Goal: Task Accomplishment & Management: Manage account settings

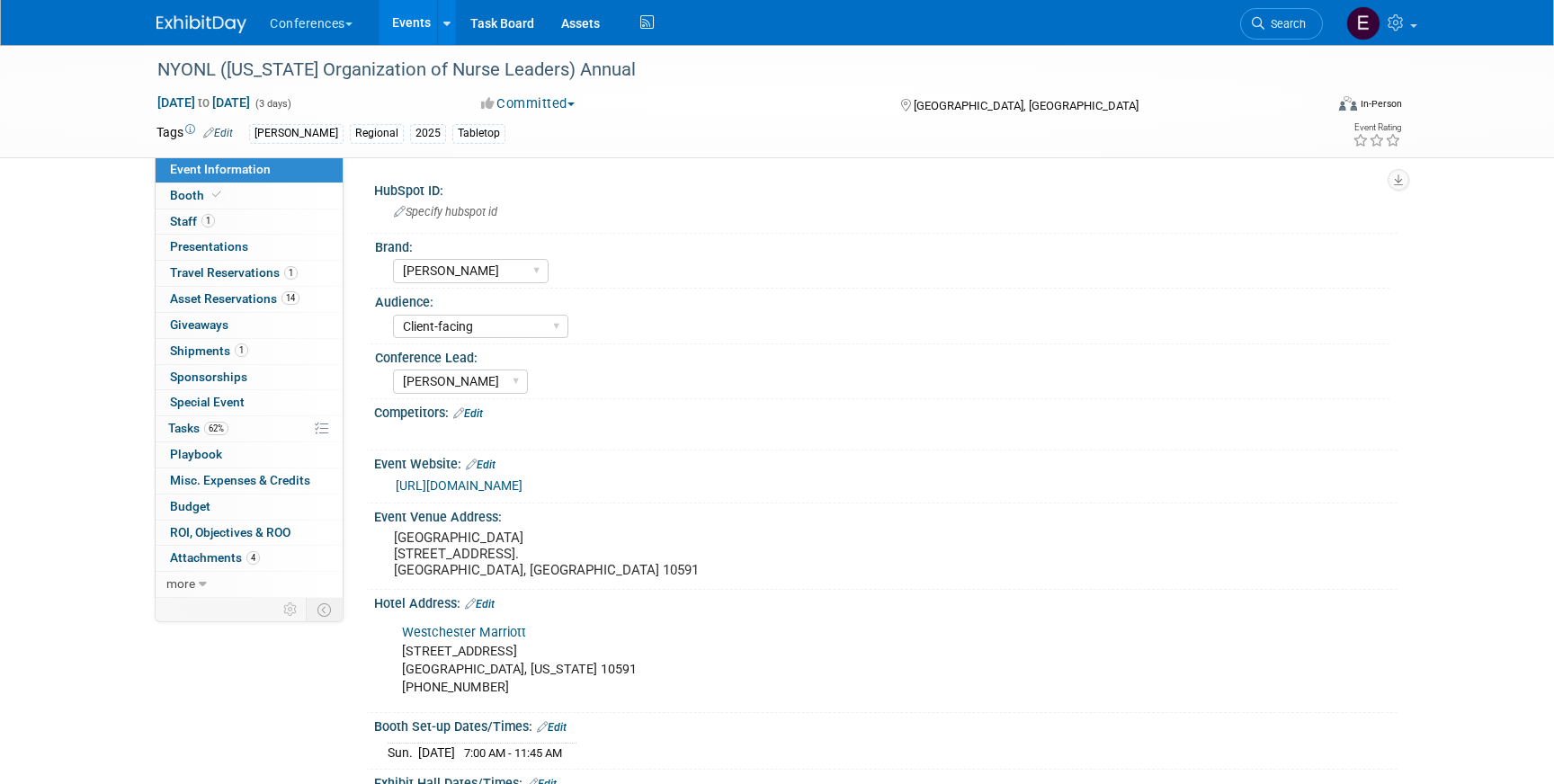
select select "[PERSON_NAME]"
select select "Client-facing"
select select "[PERSON_NAME]"
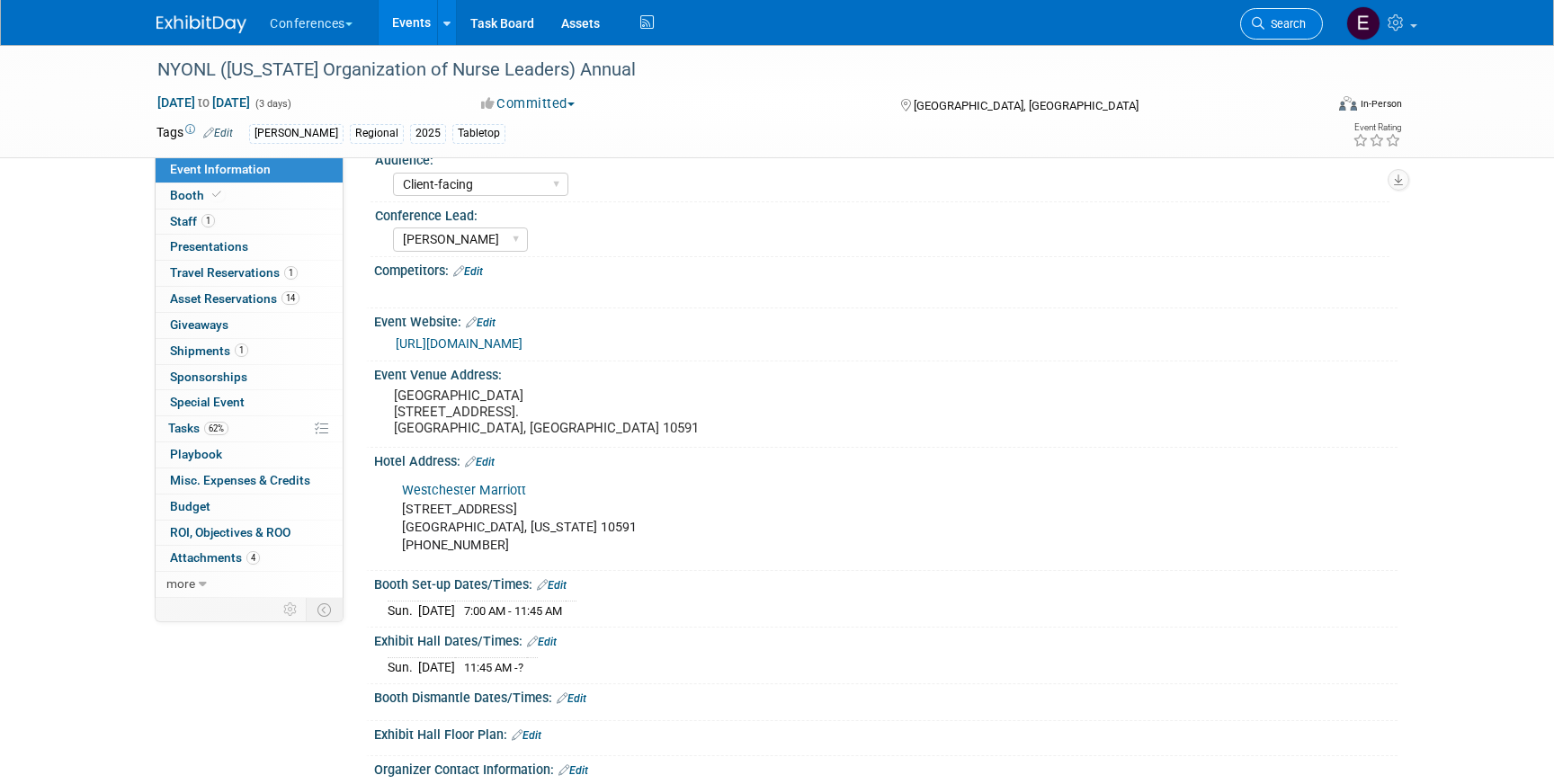
click at [1261, 17] on icon at bounding box center [1257, 22] width 12 height 12
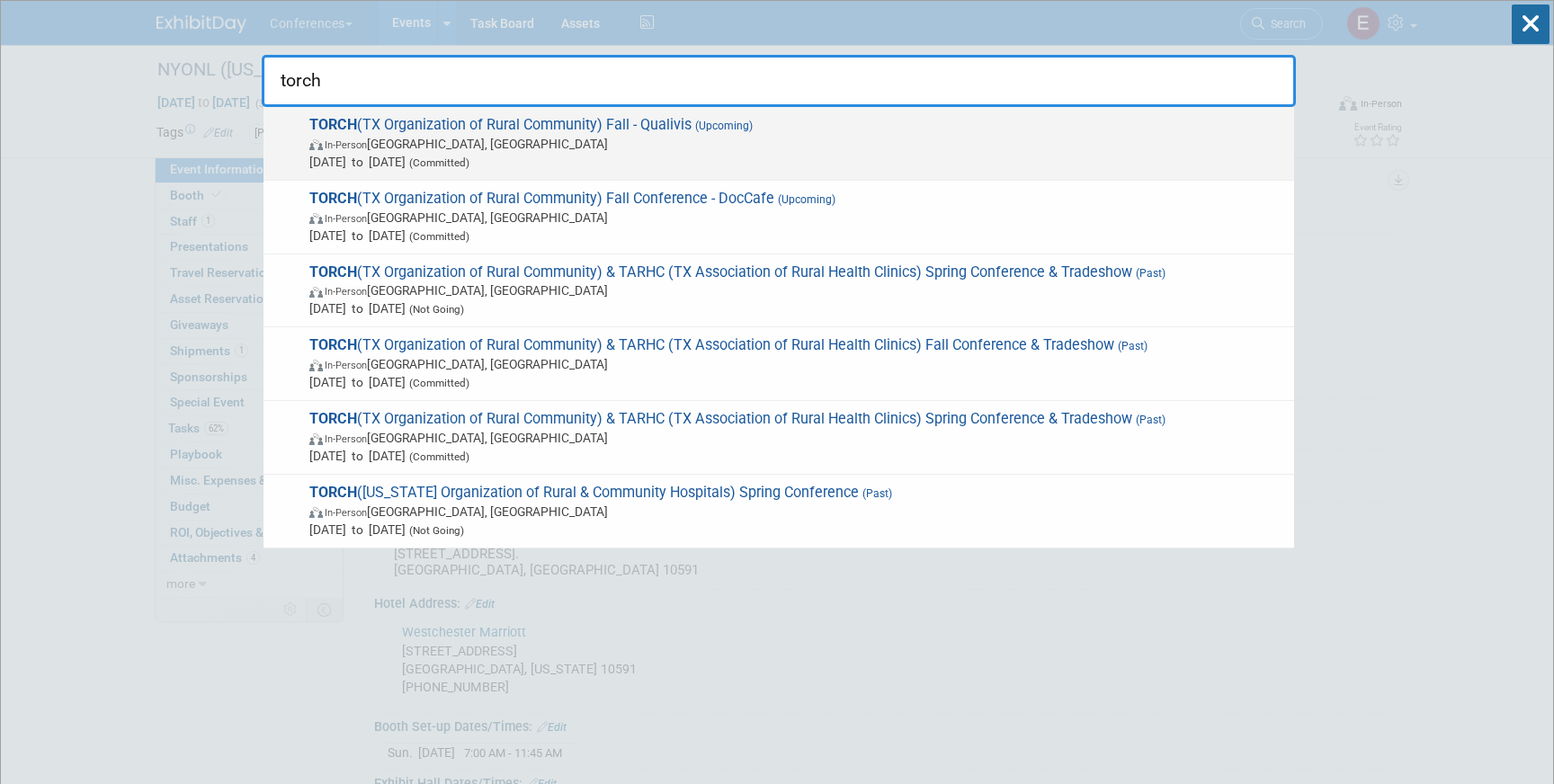
type input "torch"
click at [921, 140] on span "In-Person [GEOGRAPHIC_DATA], [GEOGRAPHIC_DATA]" at bounding box center [798, 144] width 976 height 18
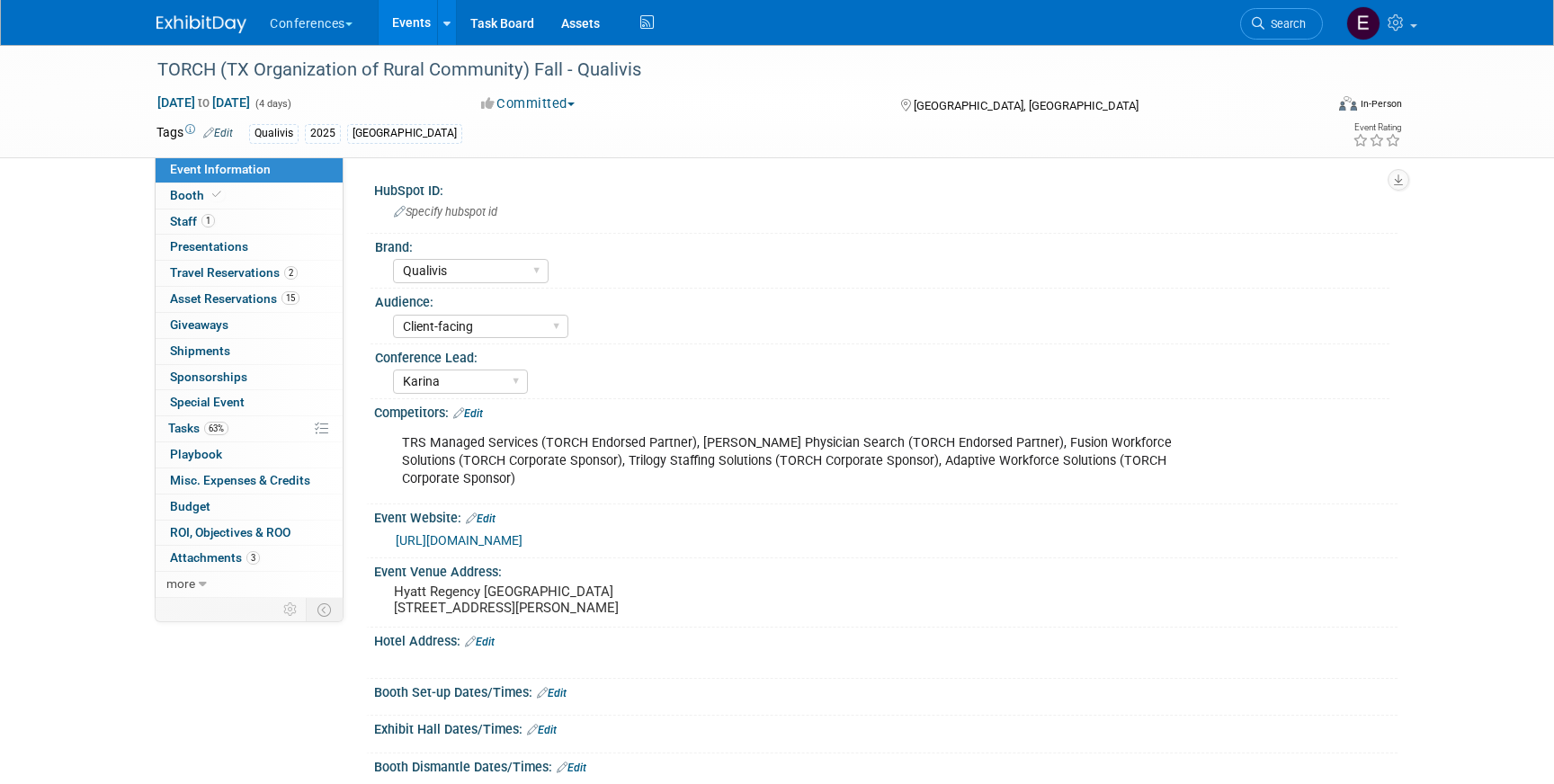
select select "Qualivis"
select select "Client-facing"
select select "Karina"
click at [192, 351] on span "Shipments 0" at bounding box center [200, 350] width 61 height 14
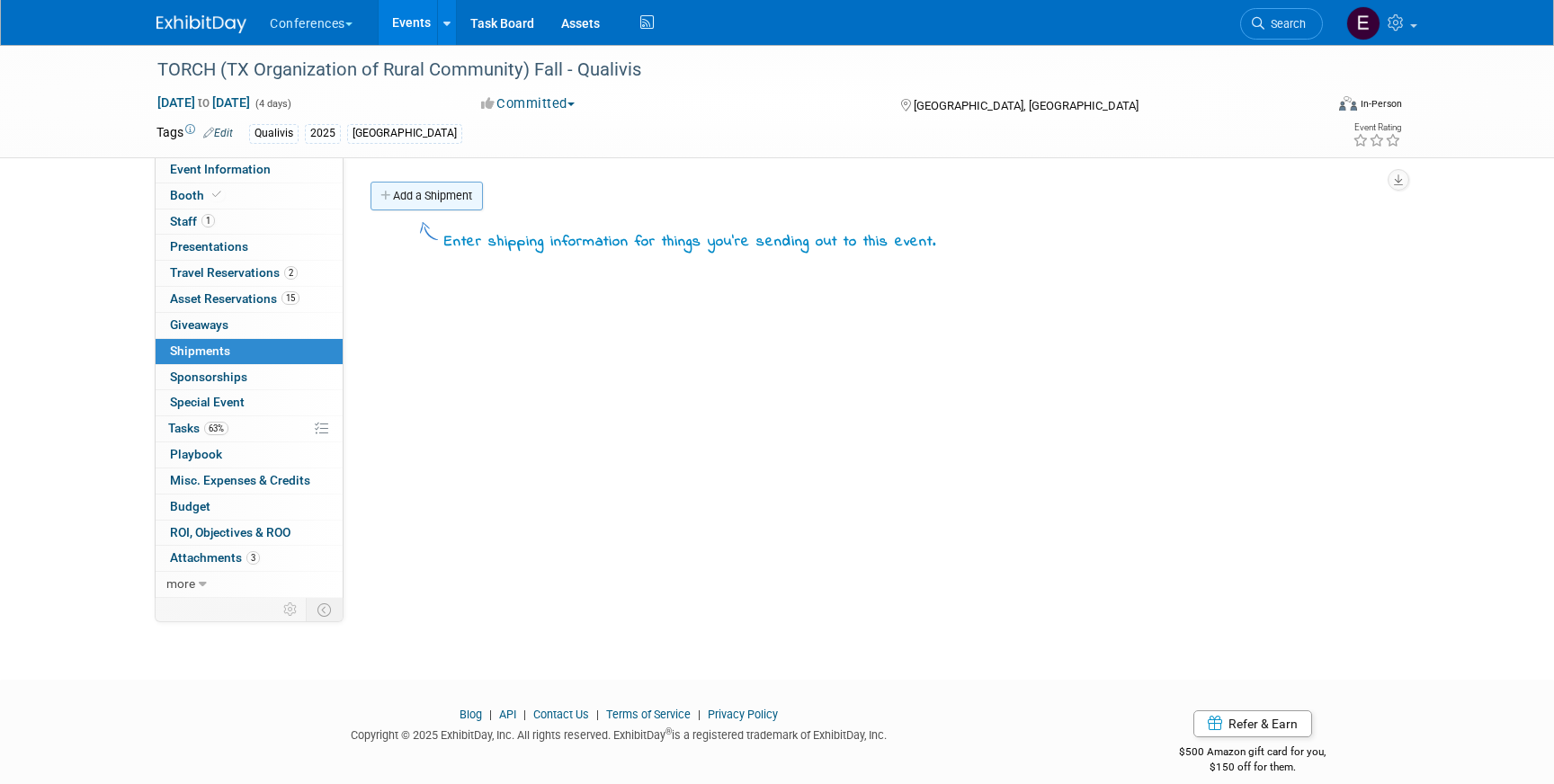
click at [417, 191] on link "Add a Shipment" at bounding box center [426, 196] width 112 height 29
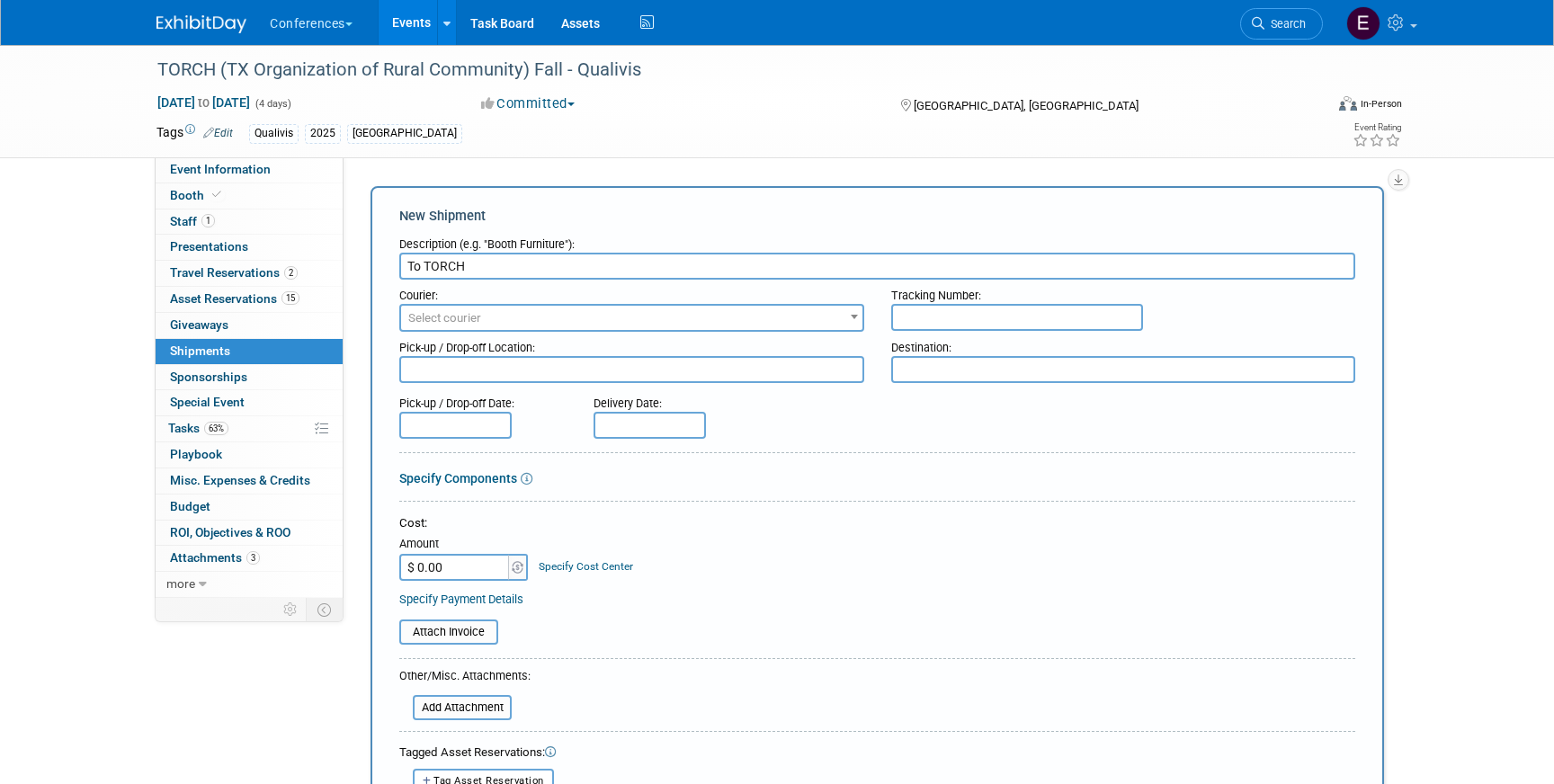
type input "To TORCH"
click at [439, 308] on span "Select courier" at bounding box center [631, 318] width 461 height 25
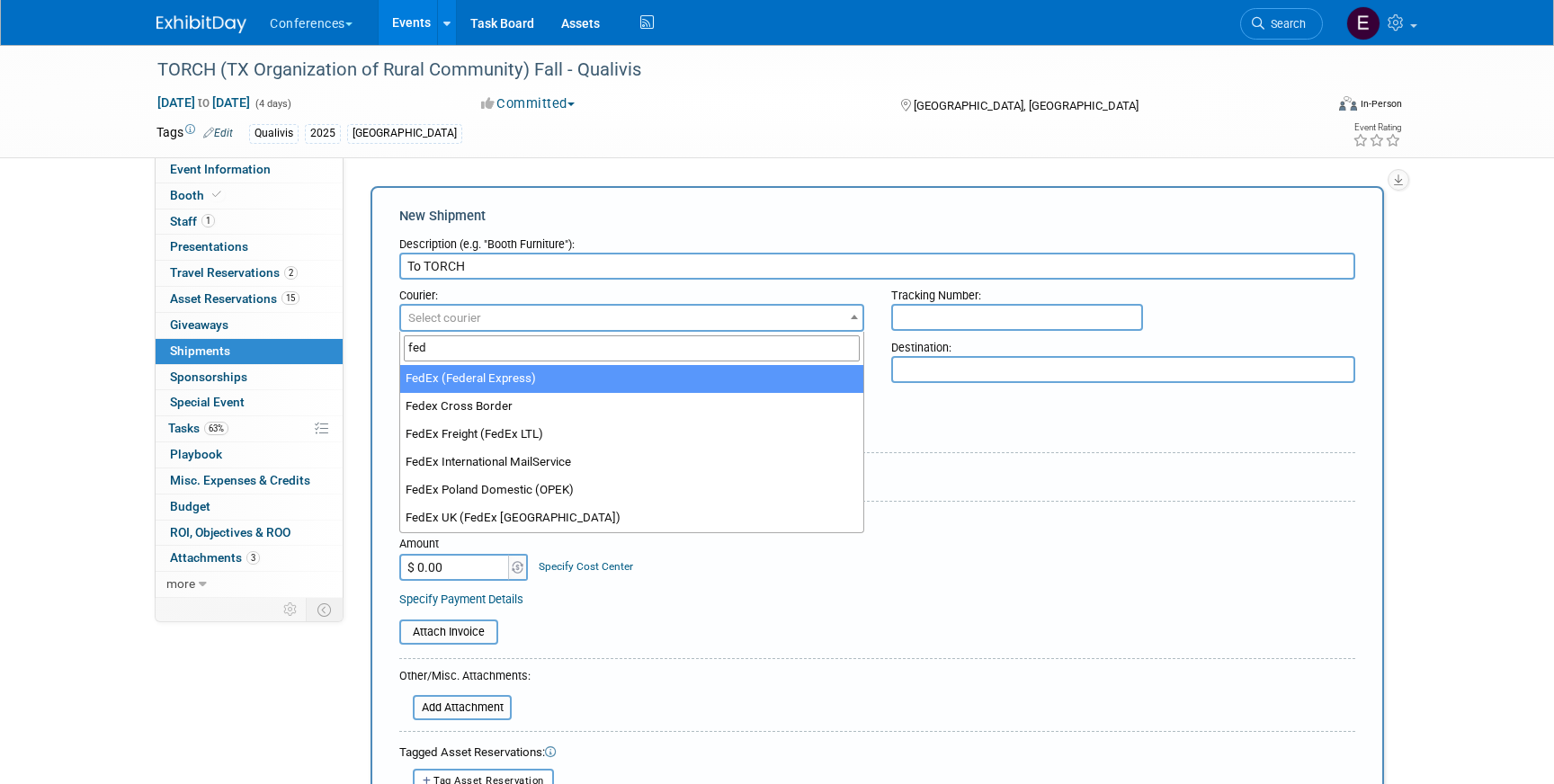
type input "fed"
select select "206"
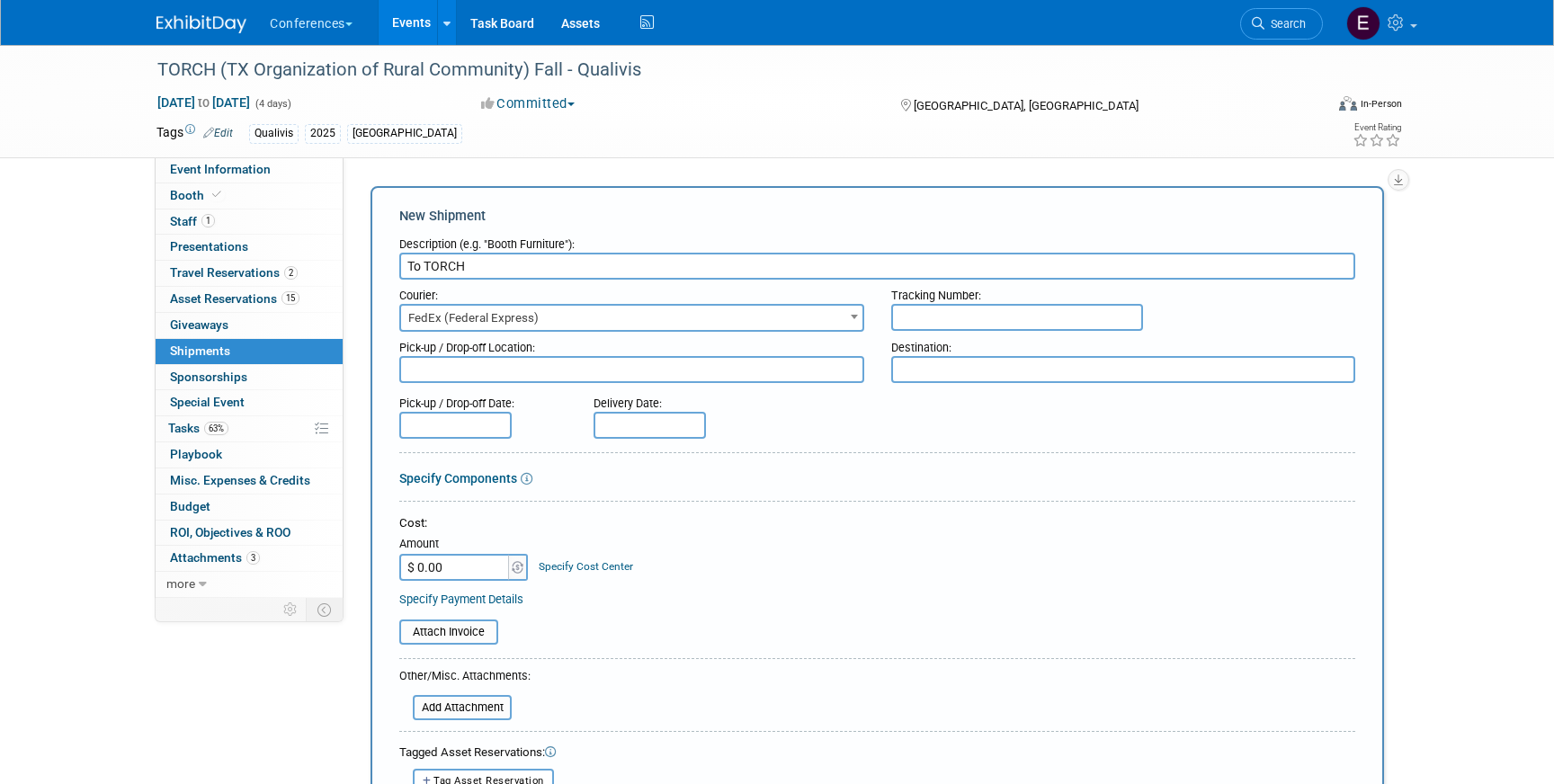
click at [1061, 322] on input "text" at bounding box center [1017, 317] width 252 height 27
paste input "884088509151"
type input "884088509151"
click at [451, 557] on input "$ 0.00" at bounding box center [455, 567] width 112 height 27
type input "$ 235.45"
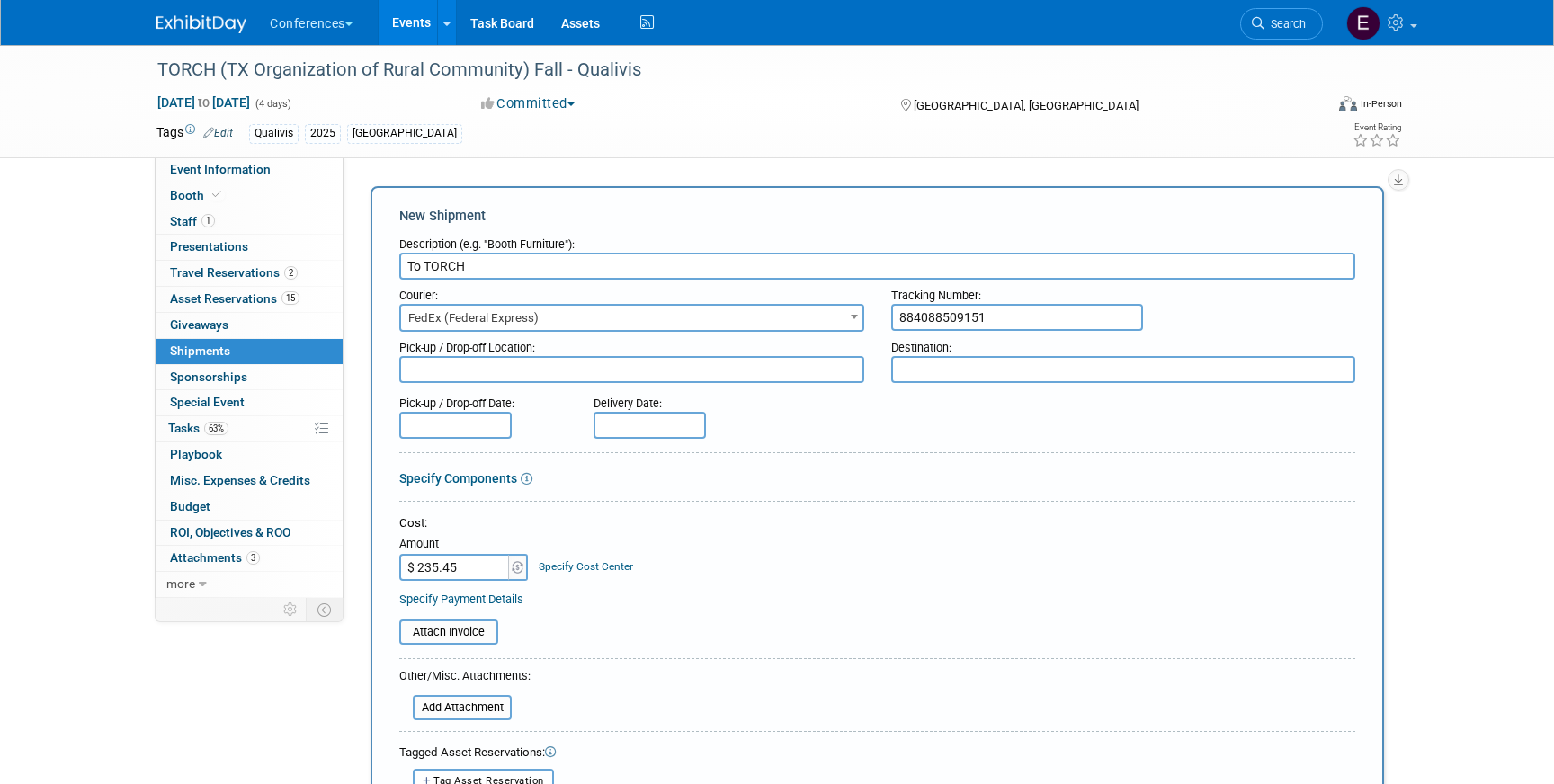
click at [555, 556] on div "Specify Cost Center" at bounding box center [585, 557] width 94 height 34
click at [558, 561] on link "Specify Cost Center" at bounding box center [585, 566] width 94 height 12
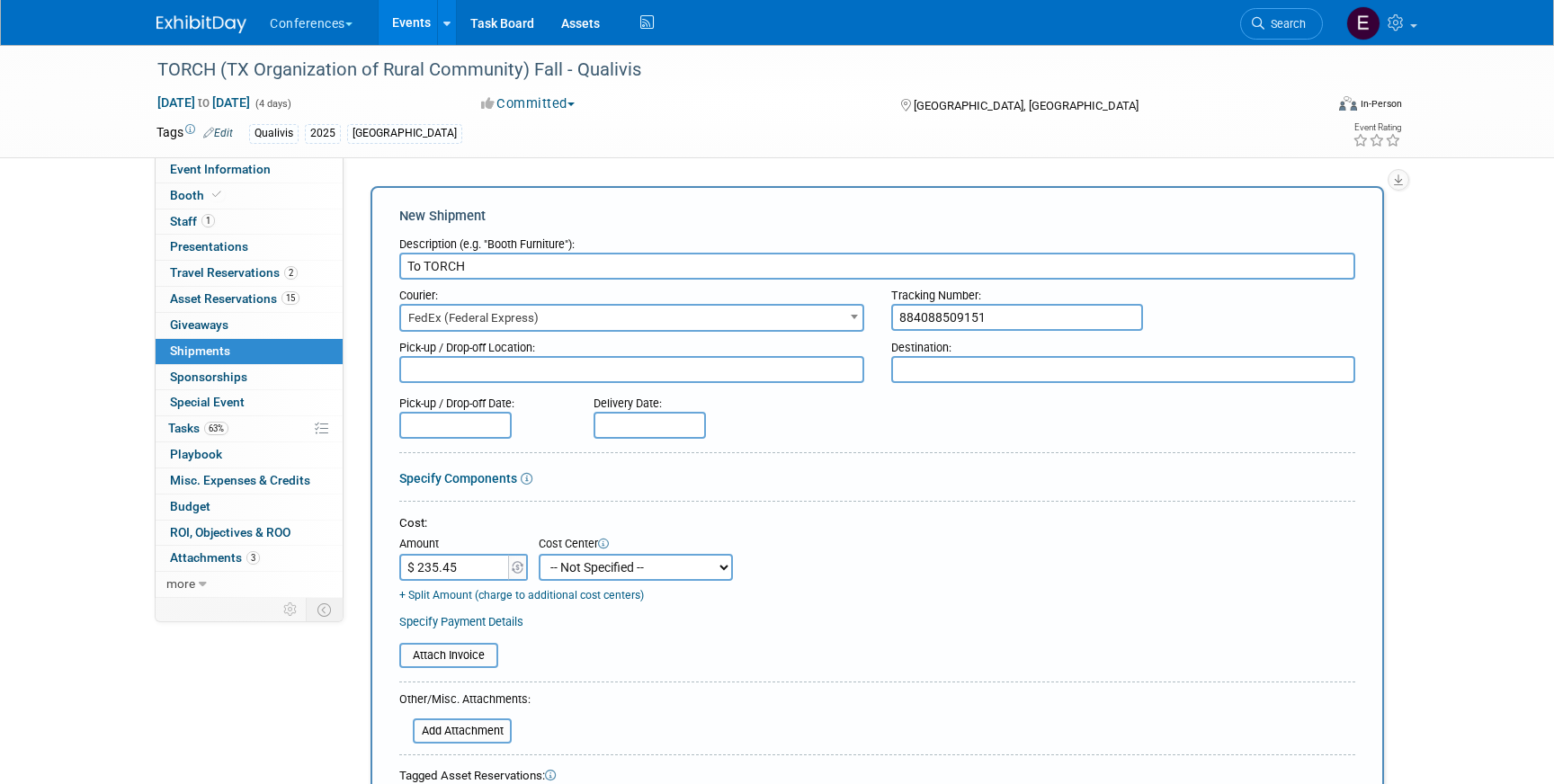
click at [568, 566] on select "-- Not Specified -- Aya Education Aya Healthcare Aya Locums Bespoke Corporate D…" at bounding box center [635, 567] width 194 height 27
select select "18965874"
click at [538, 554] on select "-- Not Specified -- Aya Education Aya Healthcare Aya Locums Bespoke Corporate D…" at bounding box center [635, 567] width 194 height 27
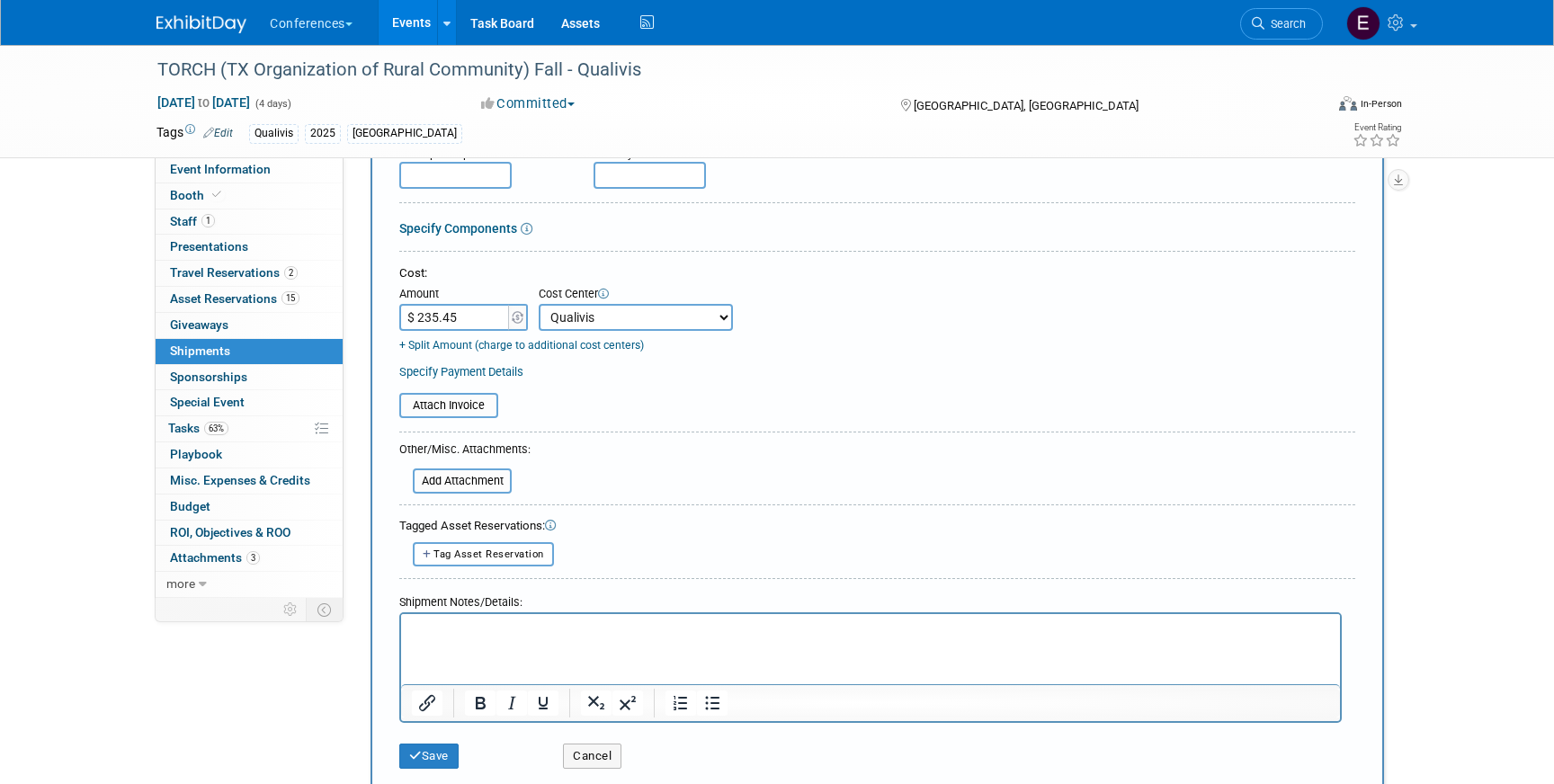
scroll to position [464, 0]
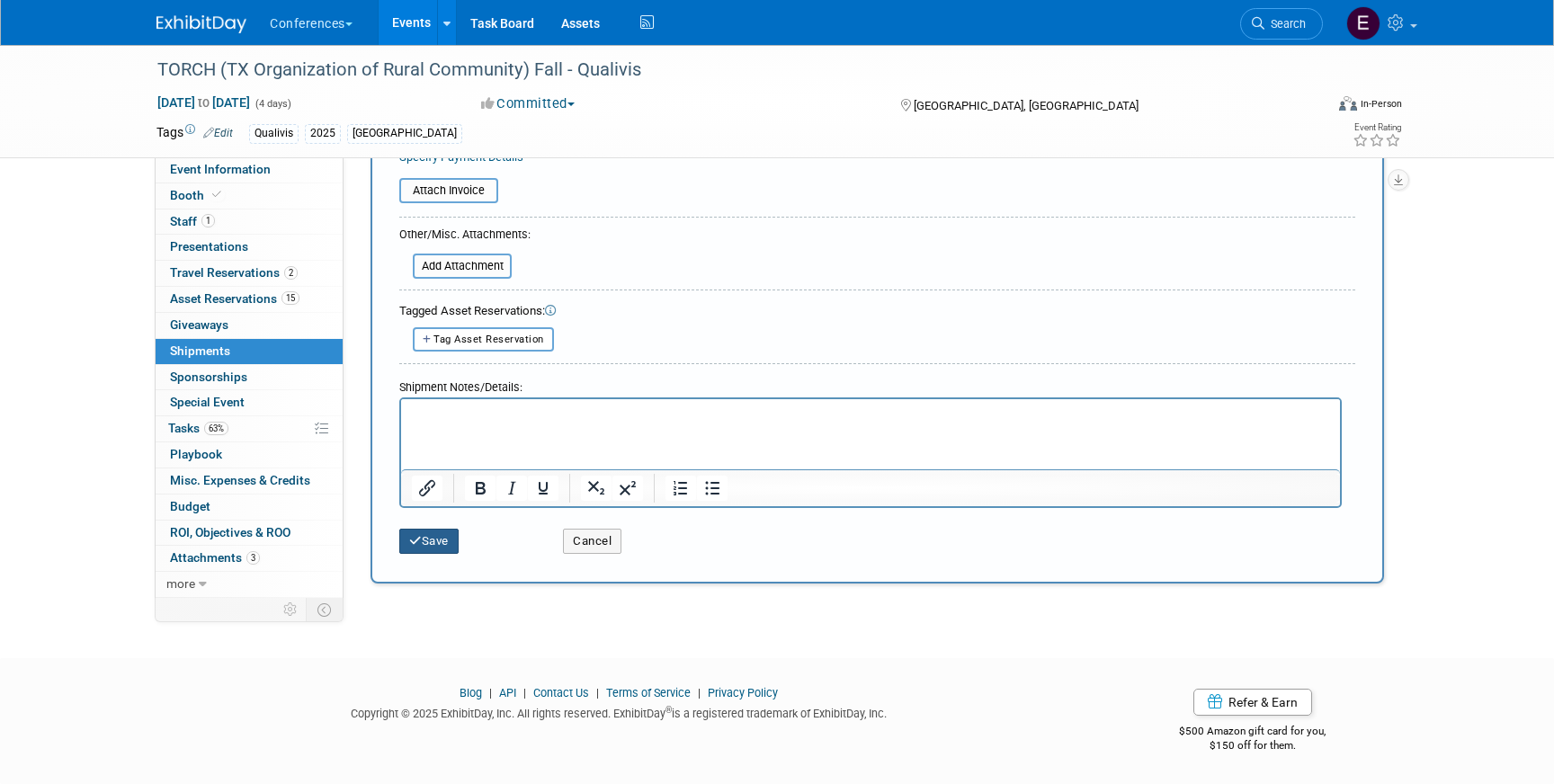
click at [425, 541] on button "Save" at bounding box center [429, 541] width 60 height 25
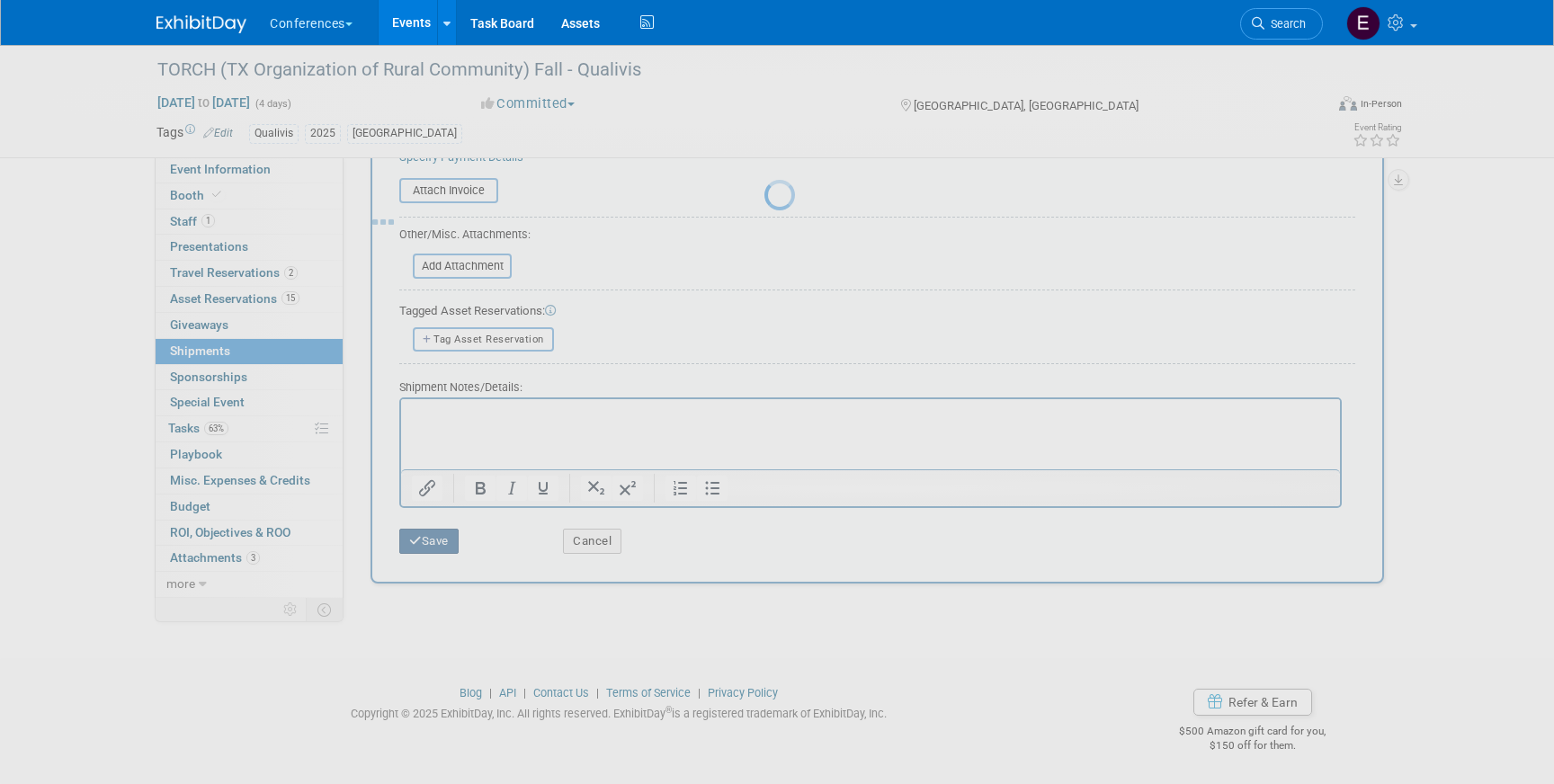
scroll to position [21, 0]
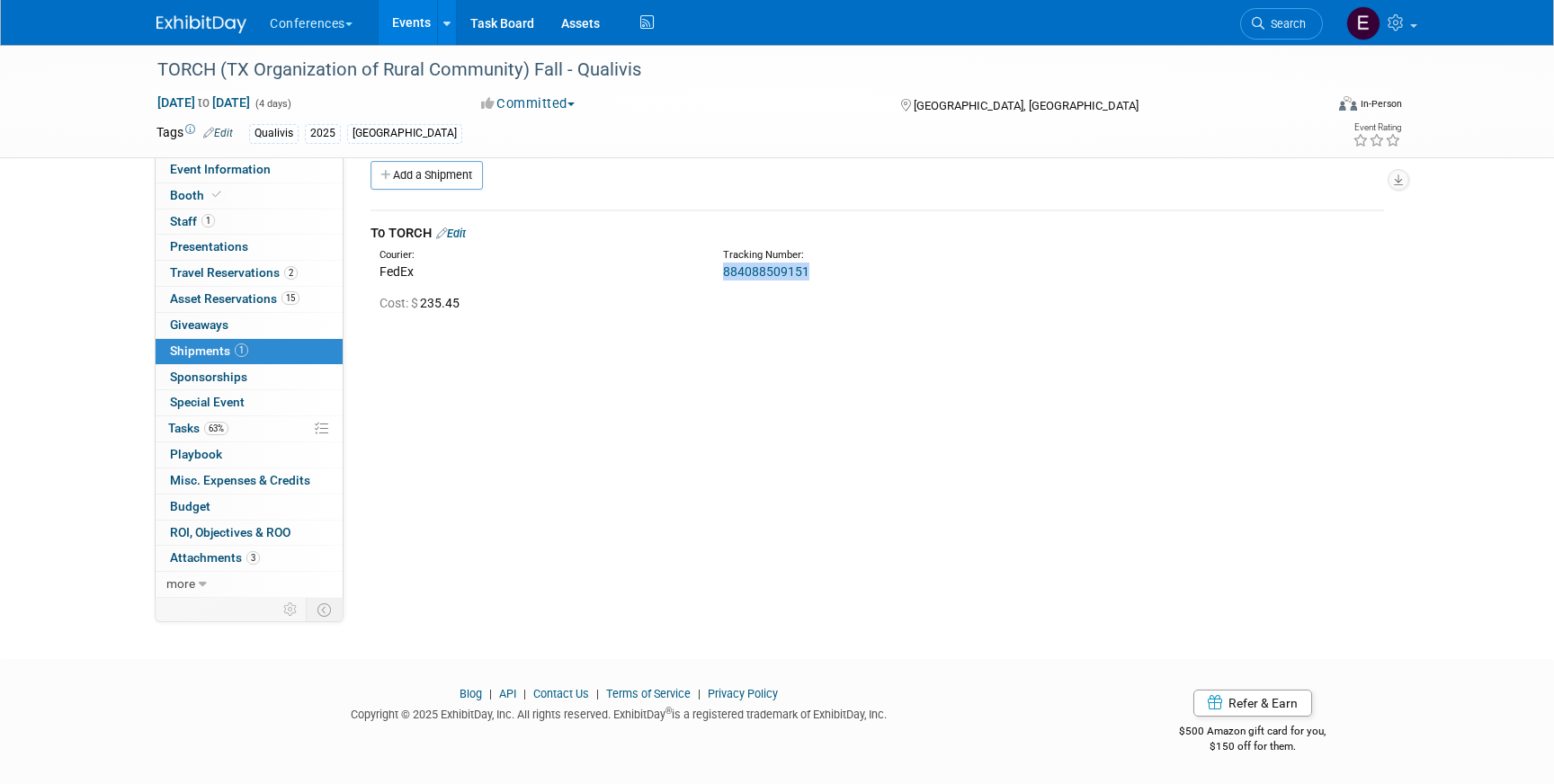
drag, startPoint x: 810, startPoint y: 271, endPoint x: 712, endPoint y: 274, distance: 98.0
click at [712, 274] on div "Tracking Number: 884088509151" at bounding box center [924, 264] width 430 height 33
copy link "884088509151"
click at [1280, 29] on span "Search" at bounding box center [1284, 23] width 41 height 13
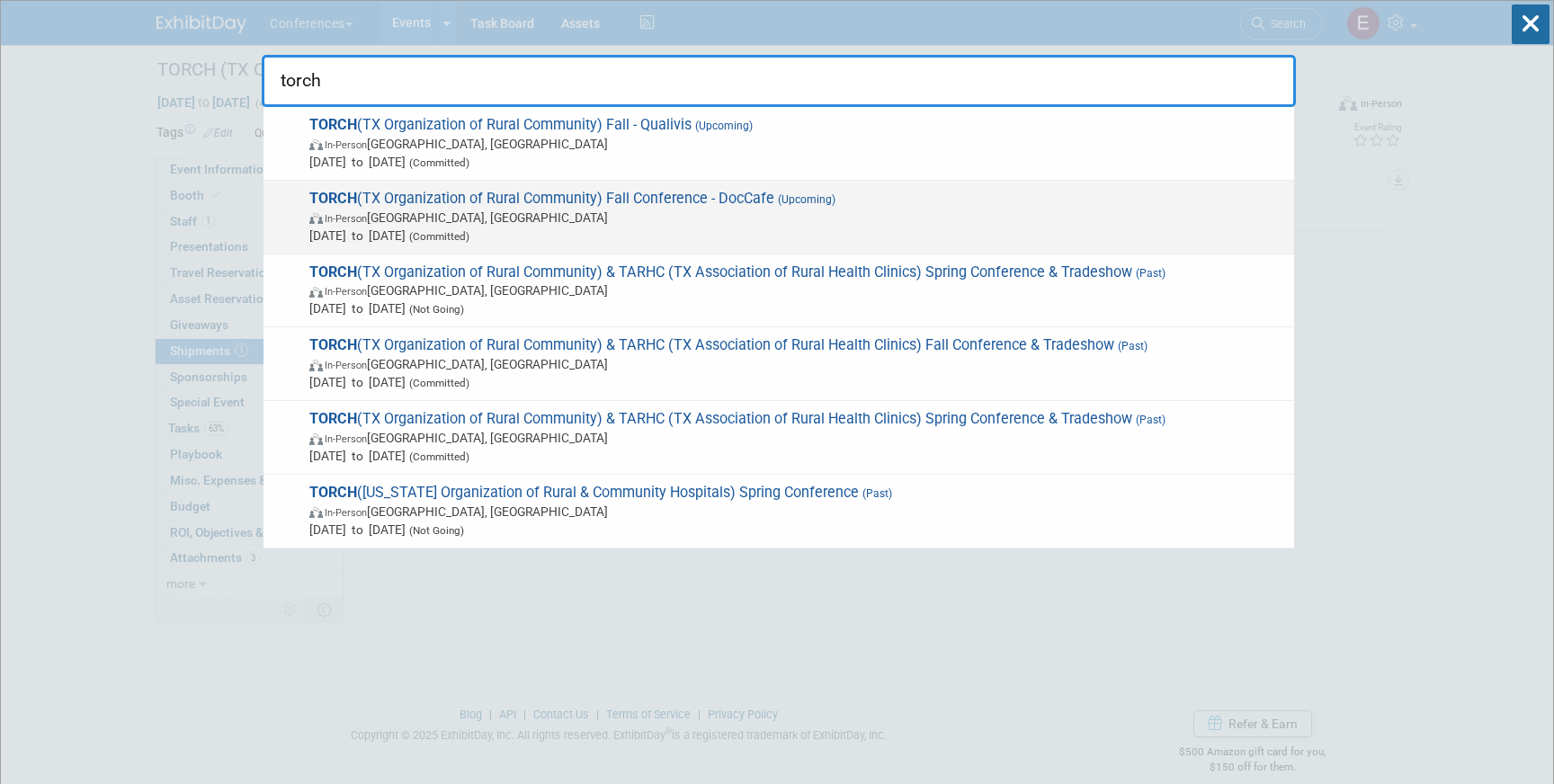
type input "torch"
click at [1009, 198] on span "TORCH (TX Organization of Rural Community) Fall Conference - DocCafe (Upcoming)…" at bounding box center [795, 216] width 981 height 55
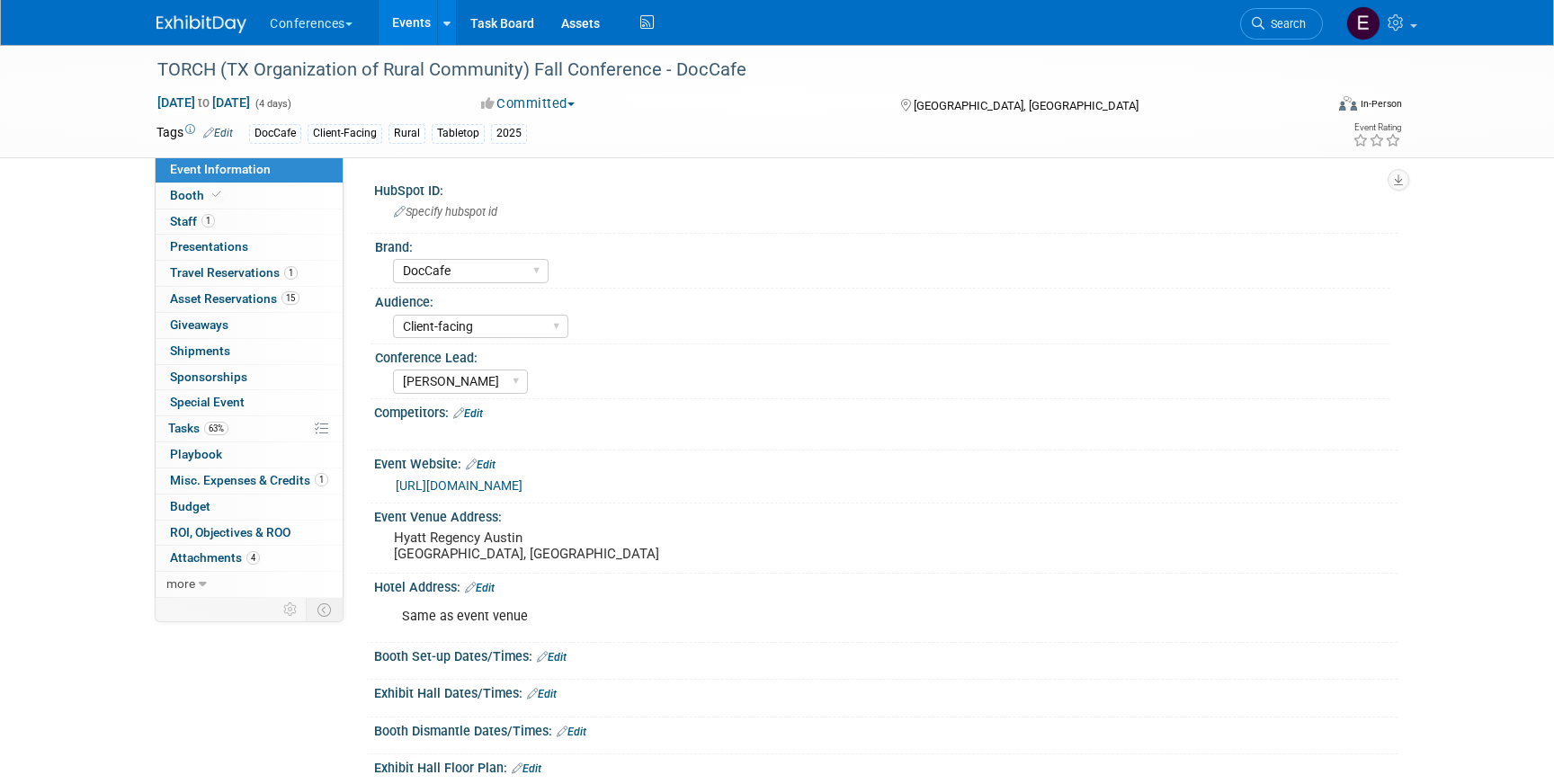
select select "DocCafe"
select select "Client-facing"
select select "[PERSON_NAME]"
click at [272, 345] on link "0 Shipments 0" at bounding box center [249, 351] width 187 height 25
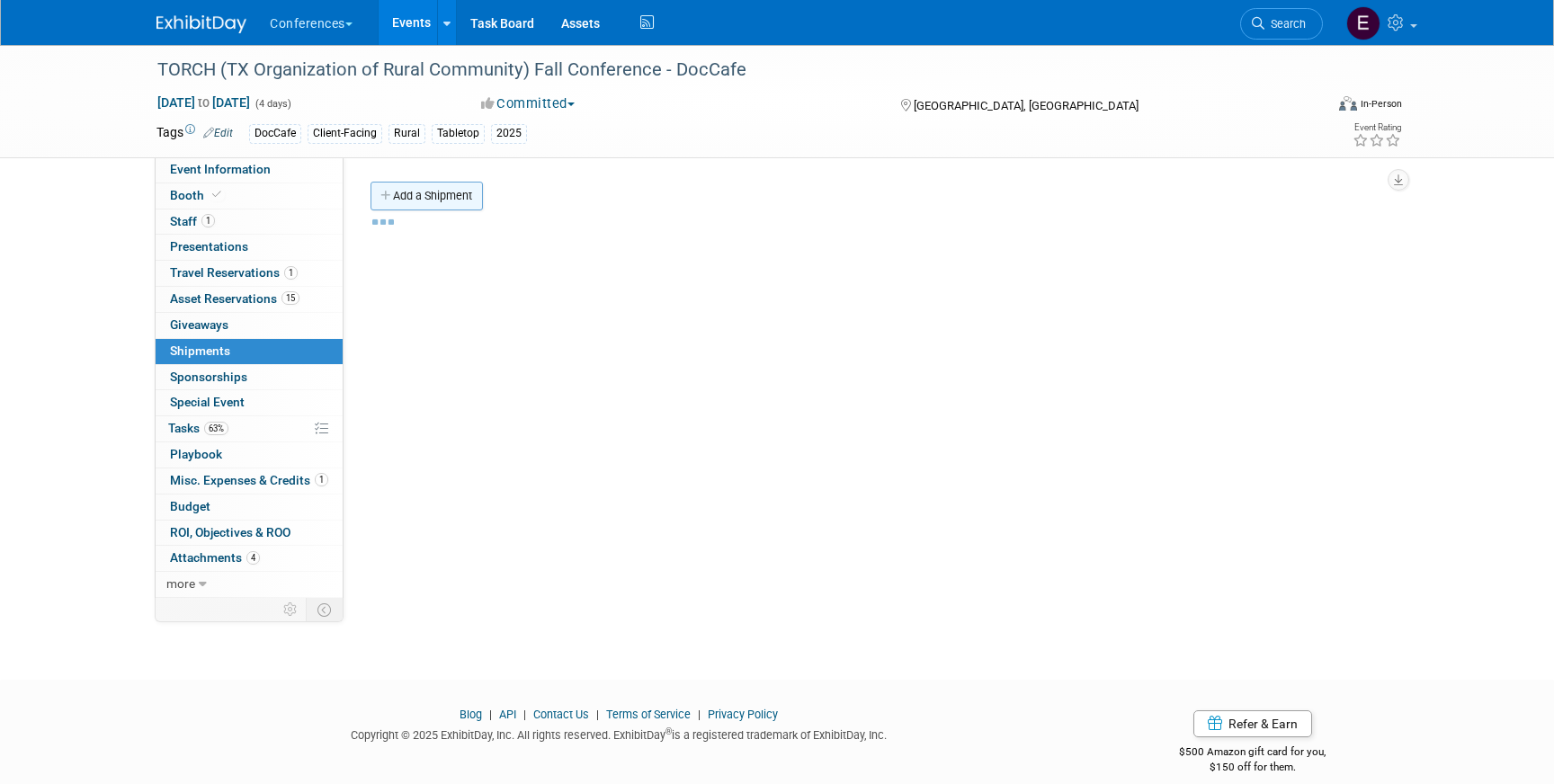
click at [457, 207] on link "Add a Shipment" at bounding box center [426, 196] width 112 height 29
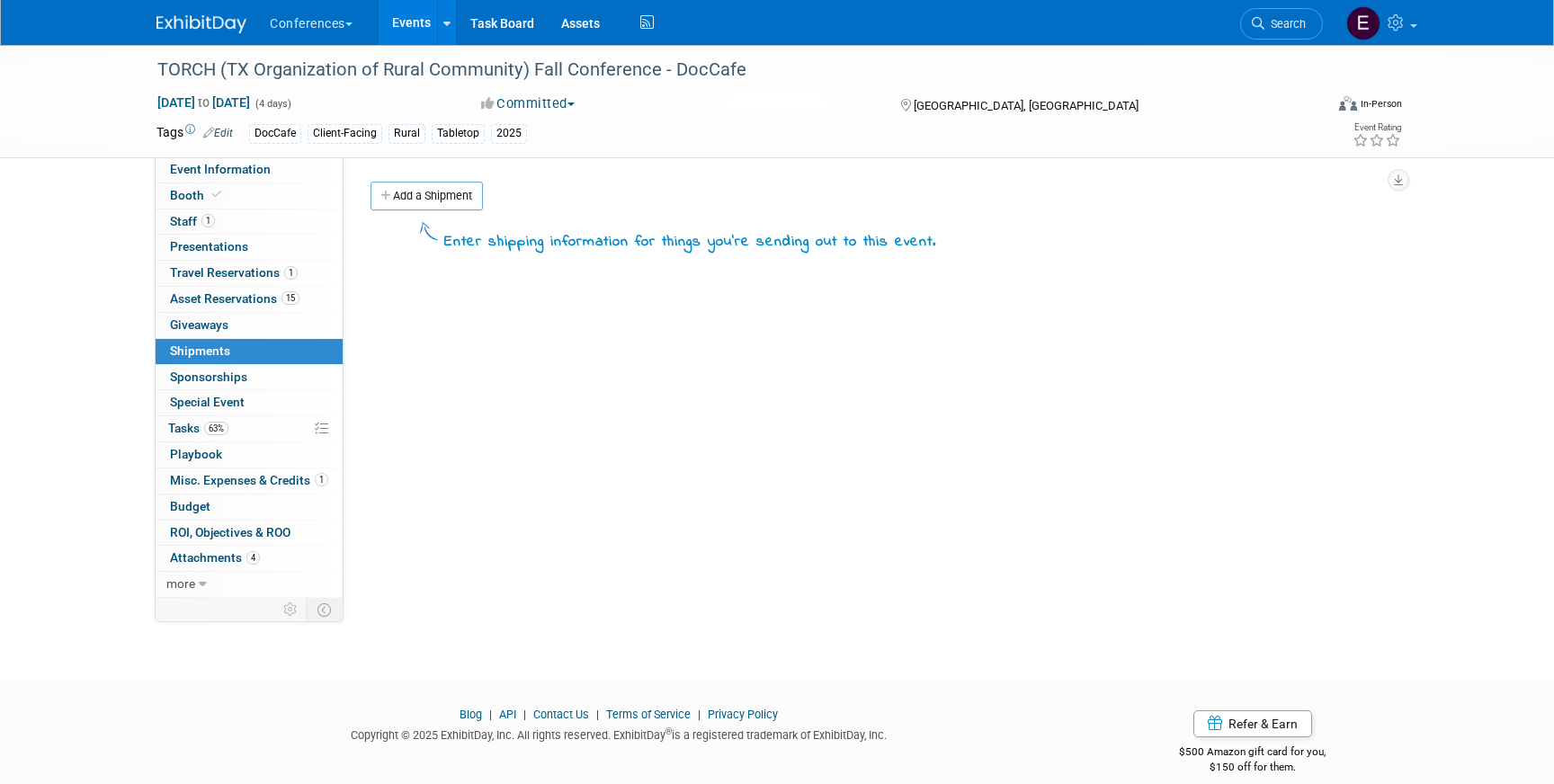
scroll to position [21, 0]
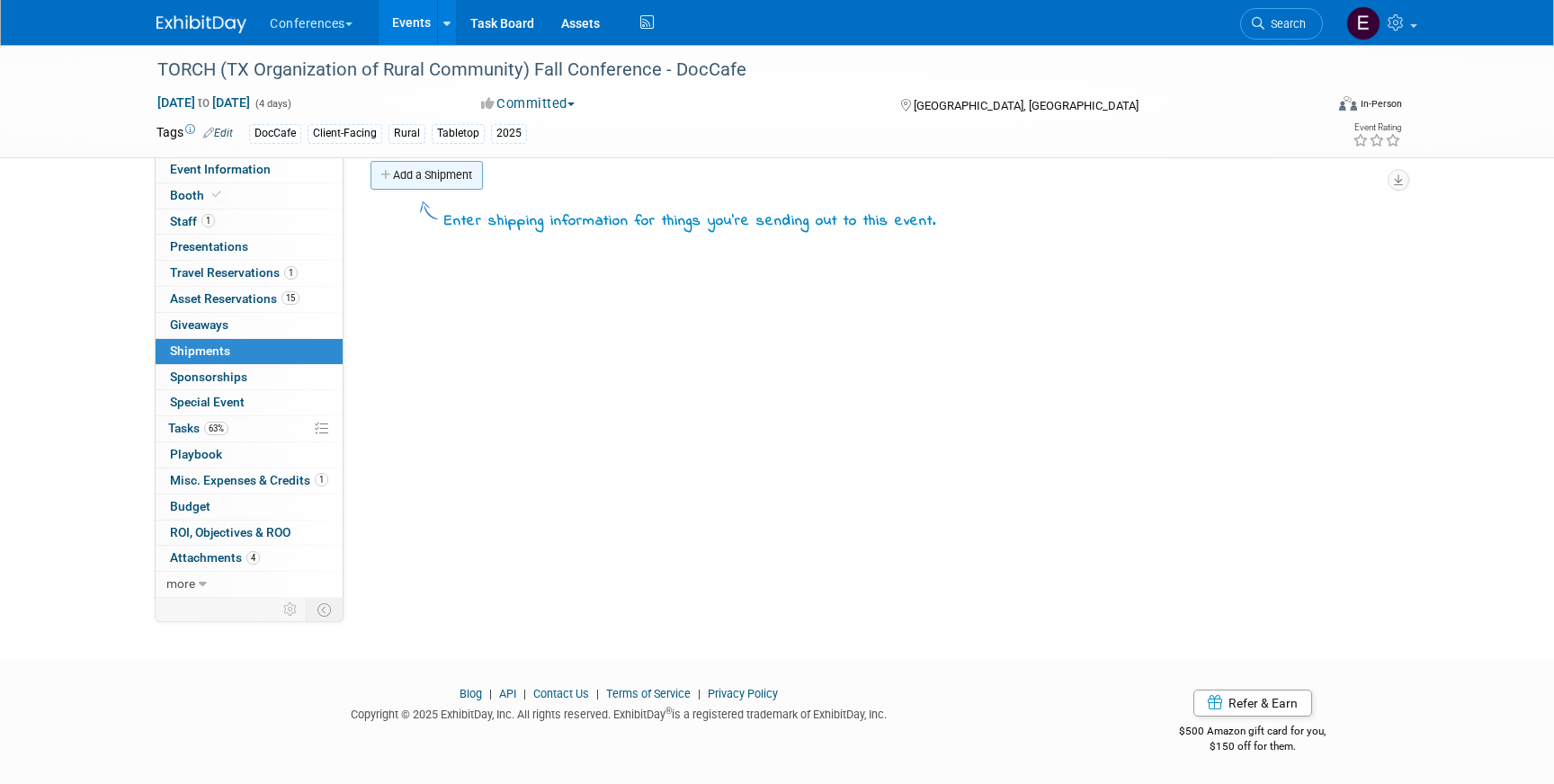
click at [418, 175] on link "Add a Shipment" at bounding box center [426, 175] width 112 height 29
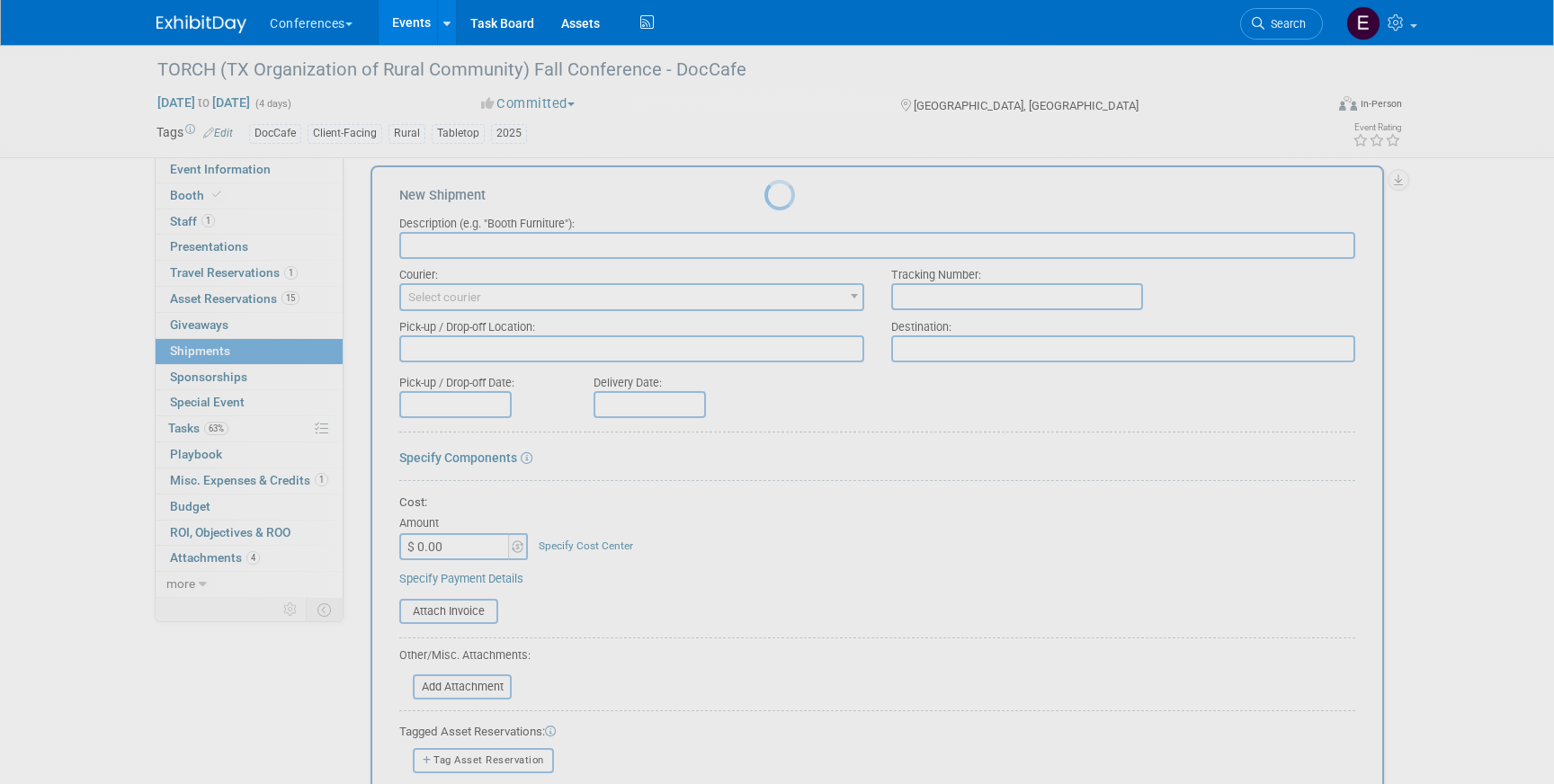
scroll to position [0, 0]
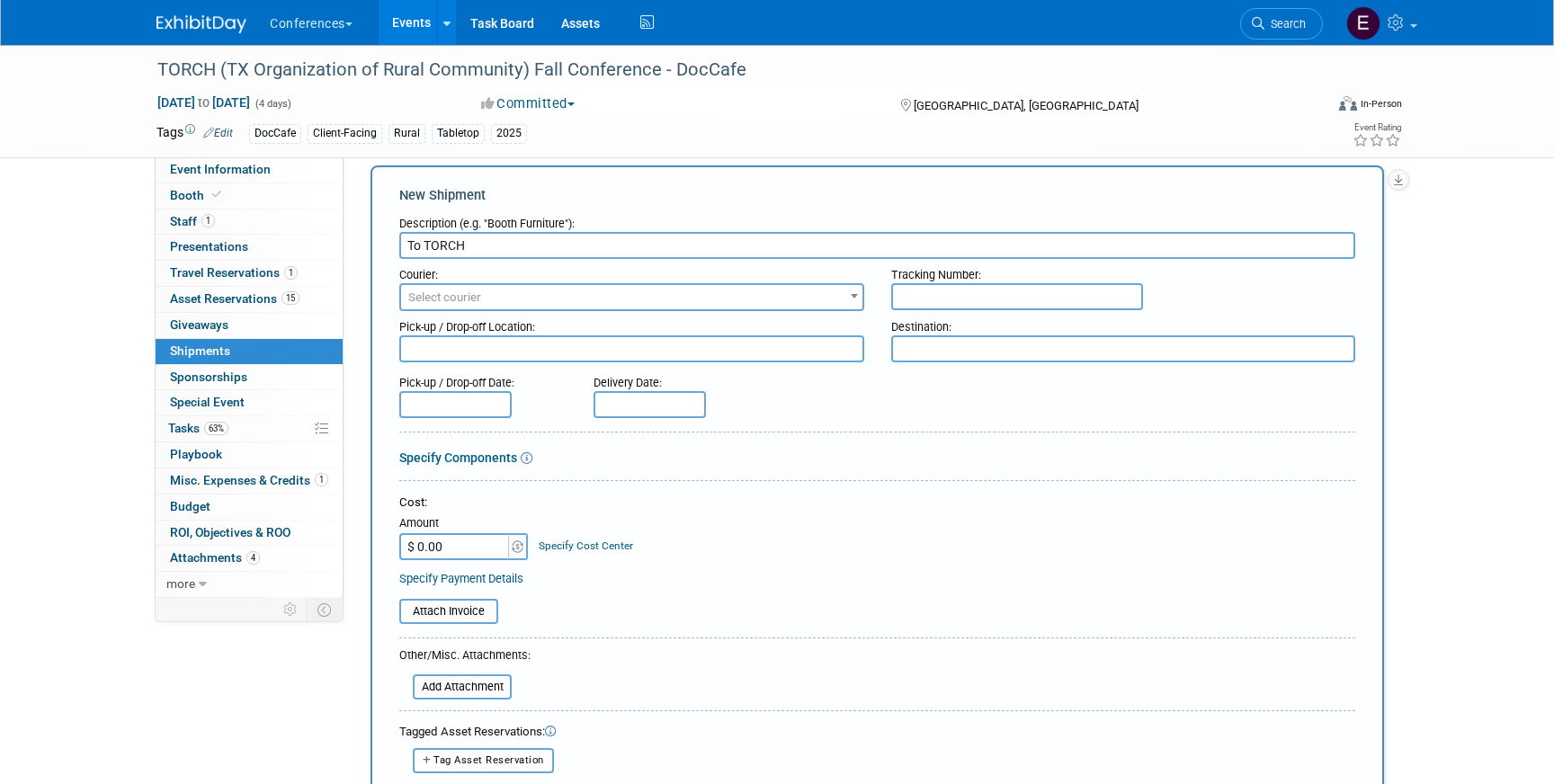
type input "To TORCH"
click at [453, 296] on span "Select courier" at bounding box center [445, 296] width 73 height 13
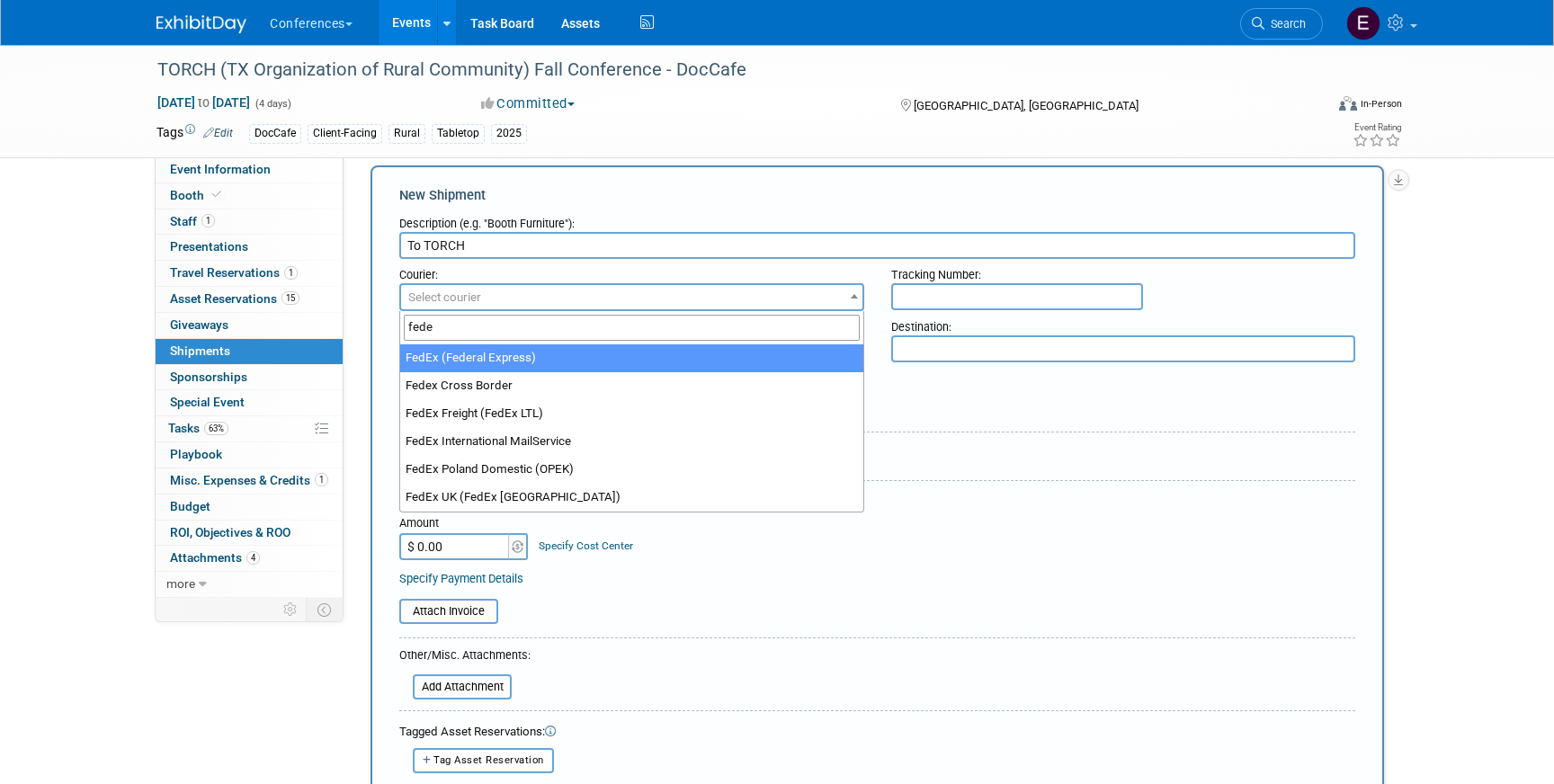
type input "fede"
select select "206"
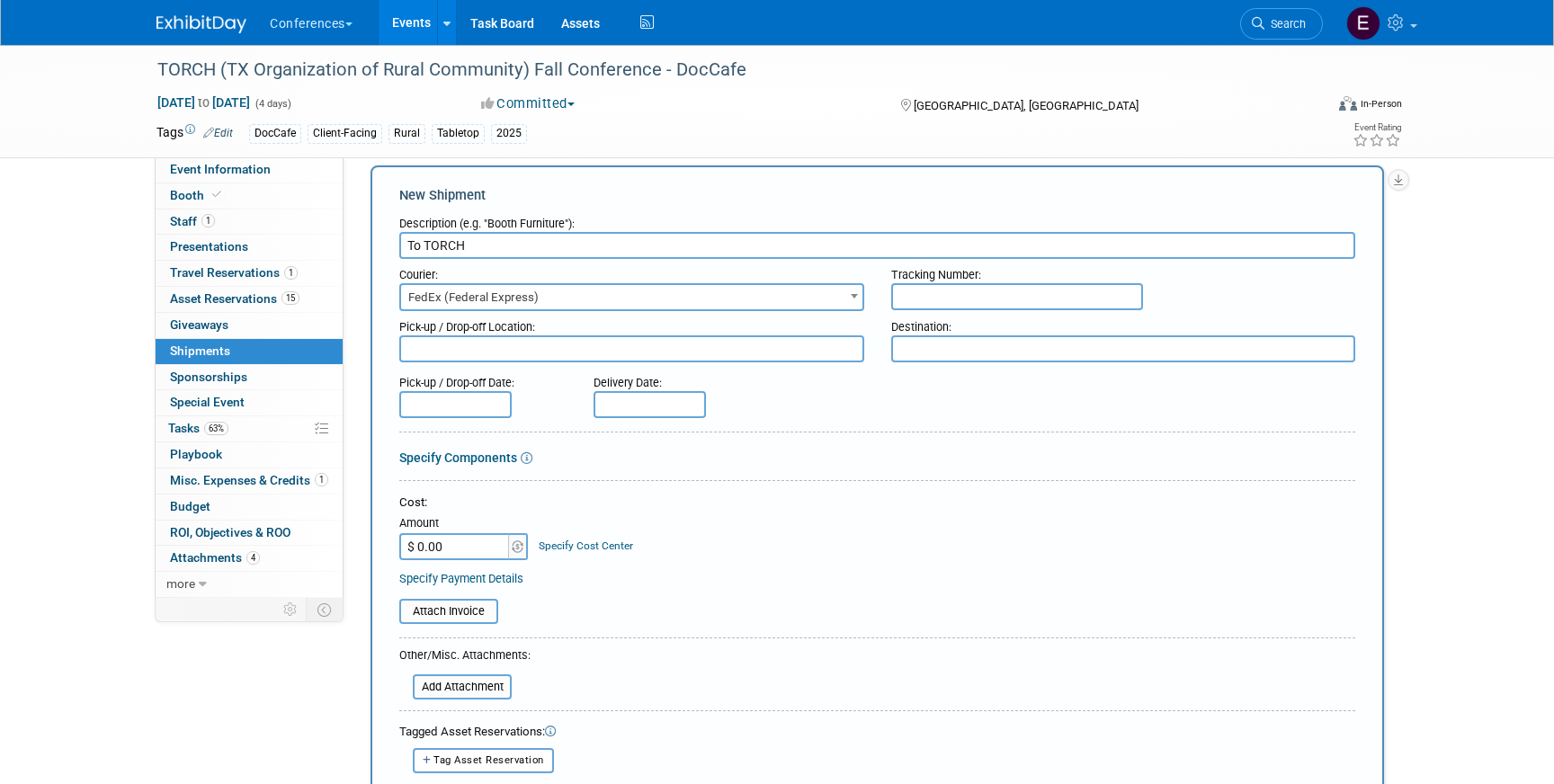
click at [919, 297] on input "text" at bounding box center [1017, 296] width 252 height 27
paste input "884088456280"
type input "884088456280"
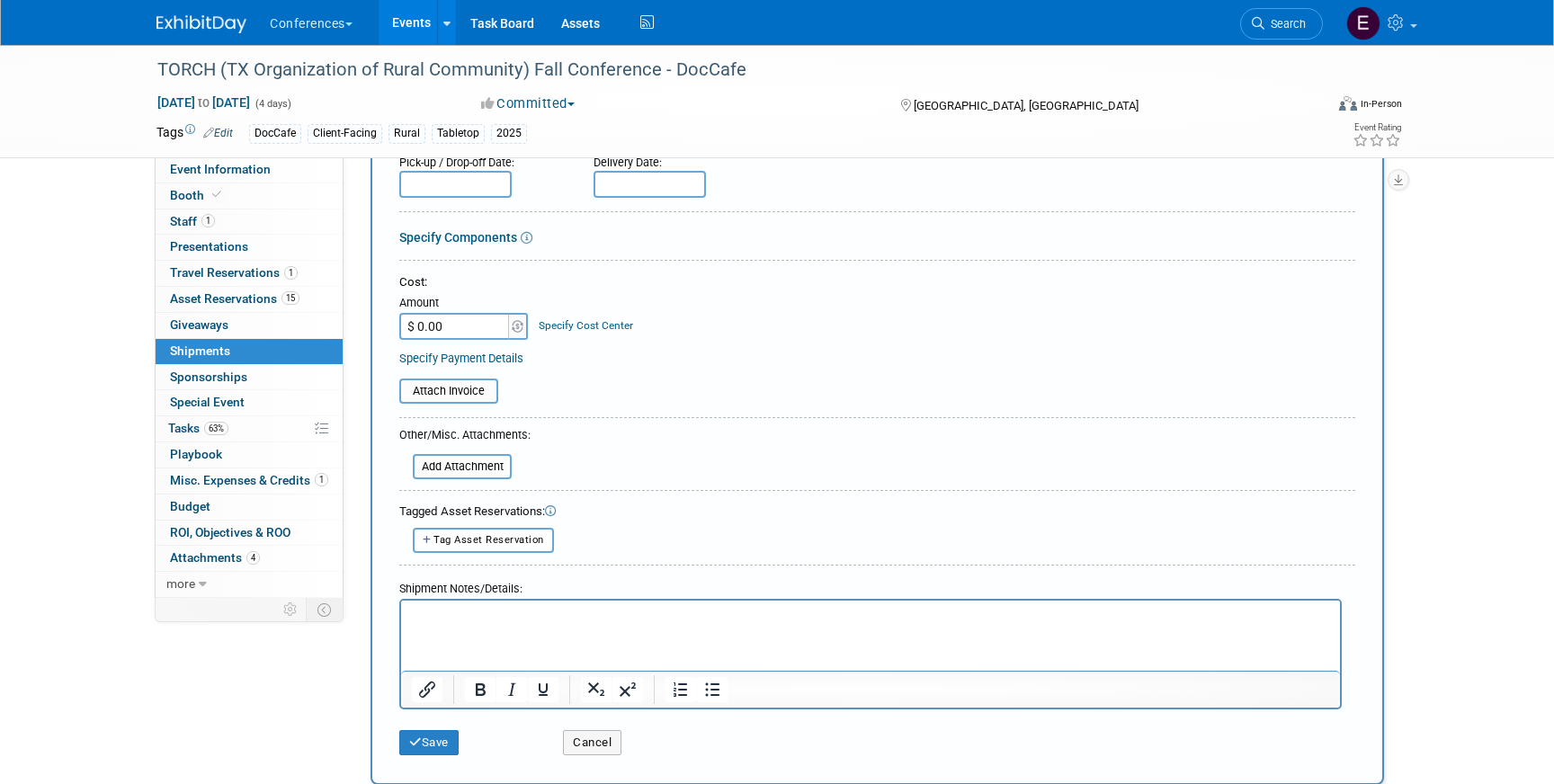
scroll to position [248, 0]
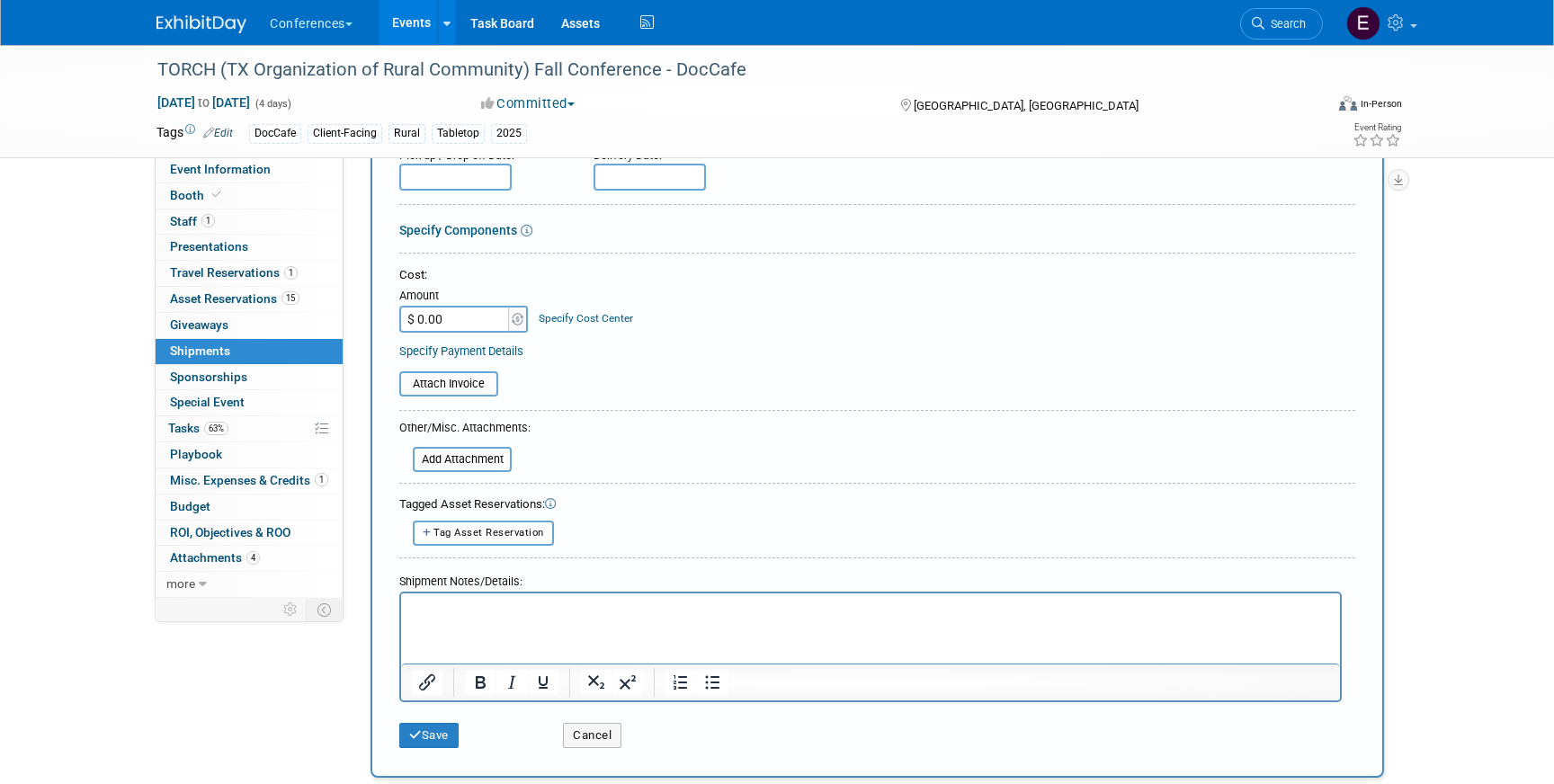
click at [442, 322] on input "$ 0.00" at bounding box center [455, 319] width 112 height 27
type input "$ 160.06"
click at [547, 319] on link "Specify Cost Center" at bounding box center [585, 317] width 94 height 12
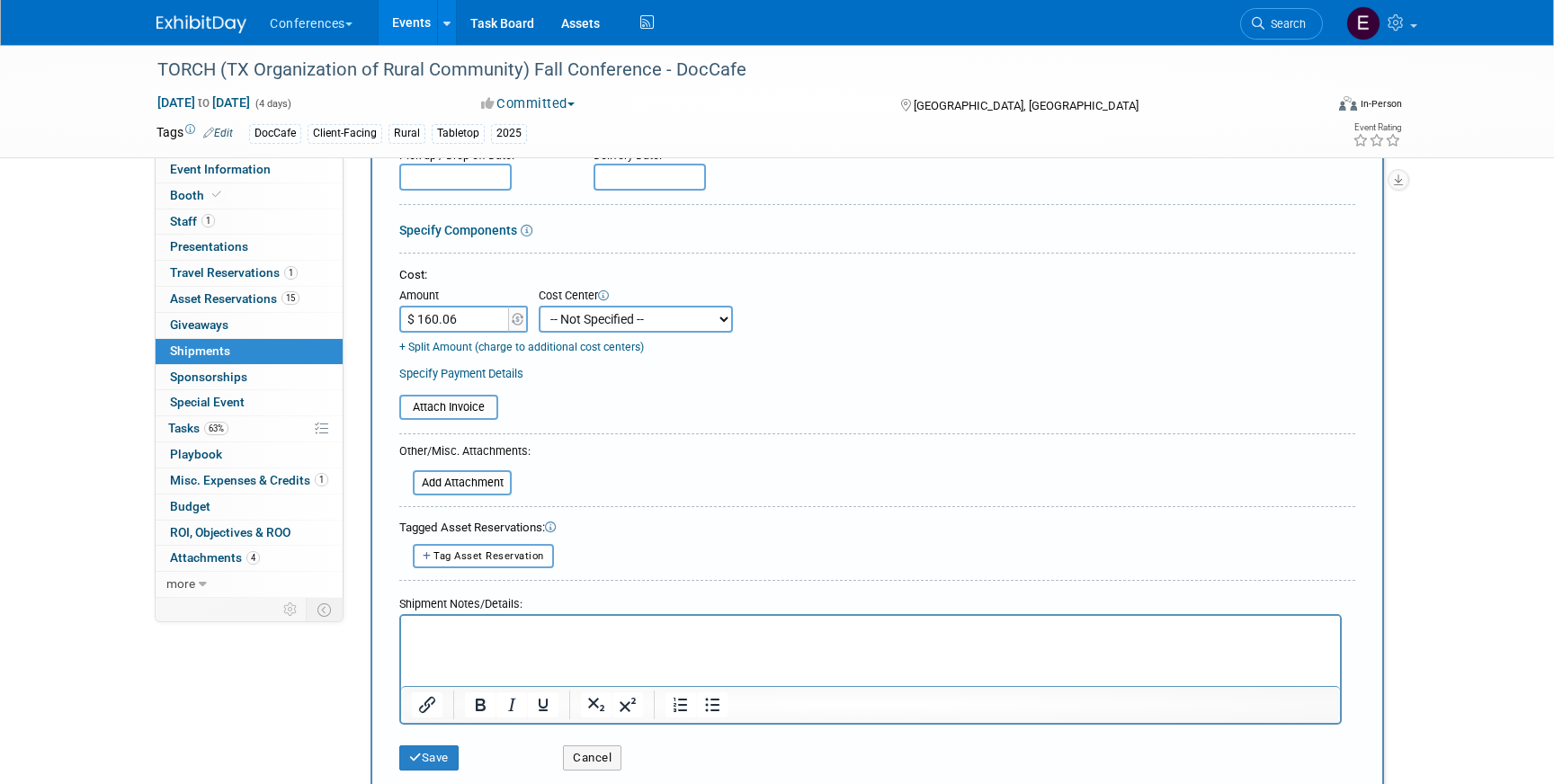
click at [576, 319] on select "-- Not Specified -- Aya Education Aya Healthcare Aya Locums Bespoke Corporate D…" at bounding box center [635, 319] width 194 height 27
select select "18965878"
click at [538, 306] on select "-- Not Specified -- Aya Education Aya Healthcare Aya Locums Bespoke Corporate D…" at bounding box center [635, 319] width 194 height 27
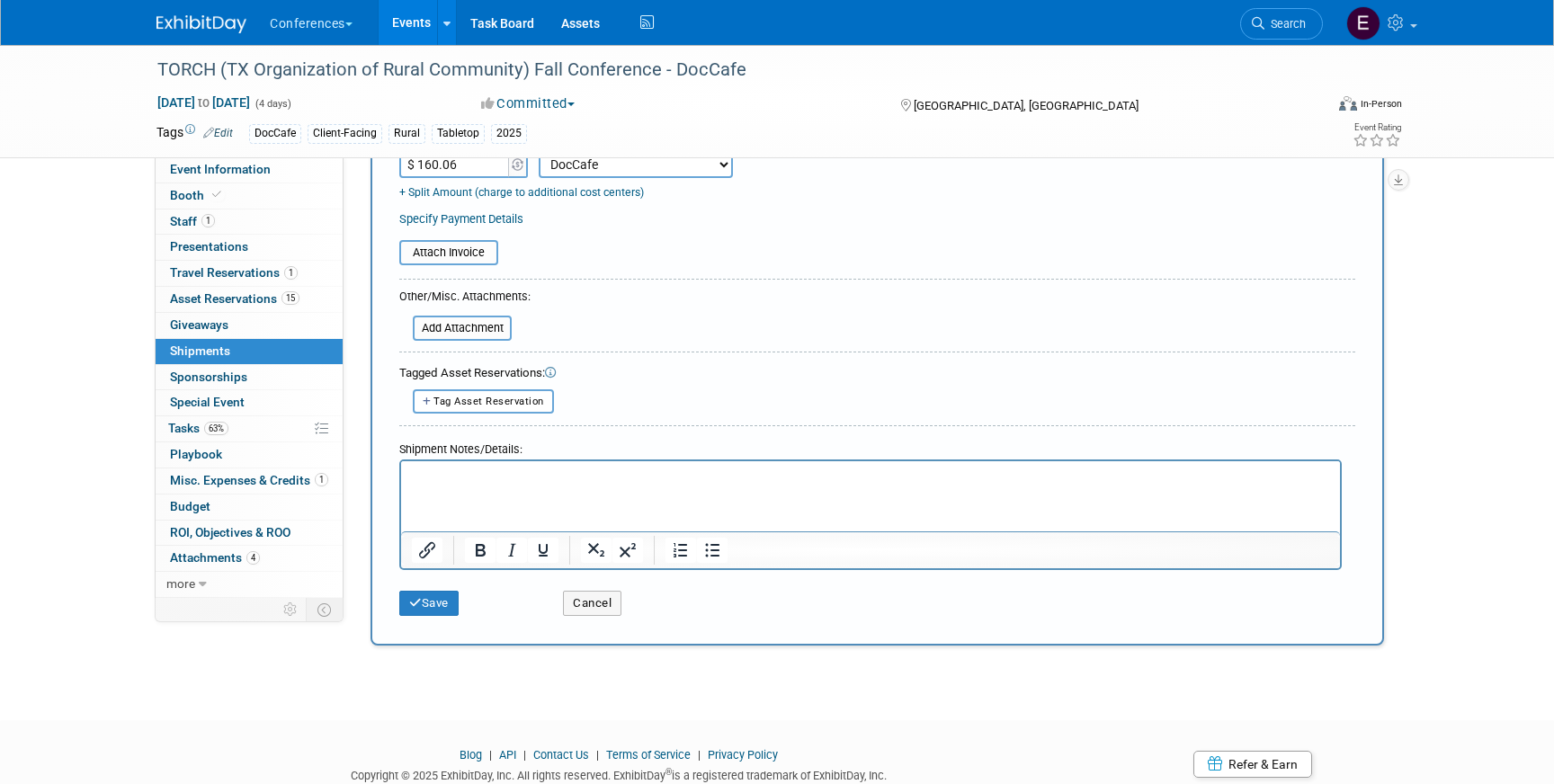
scroll to position [408, 0]
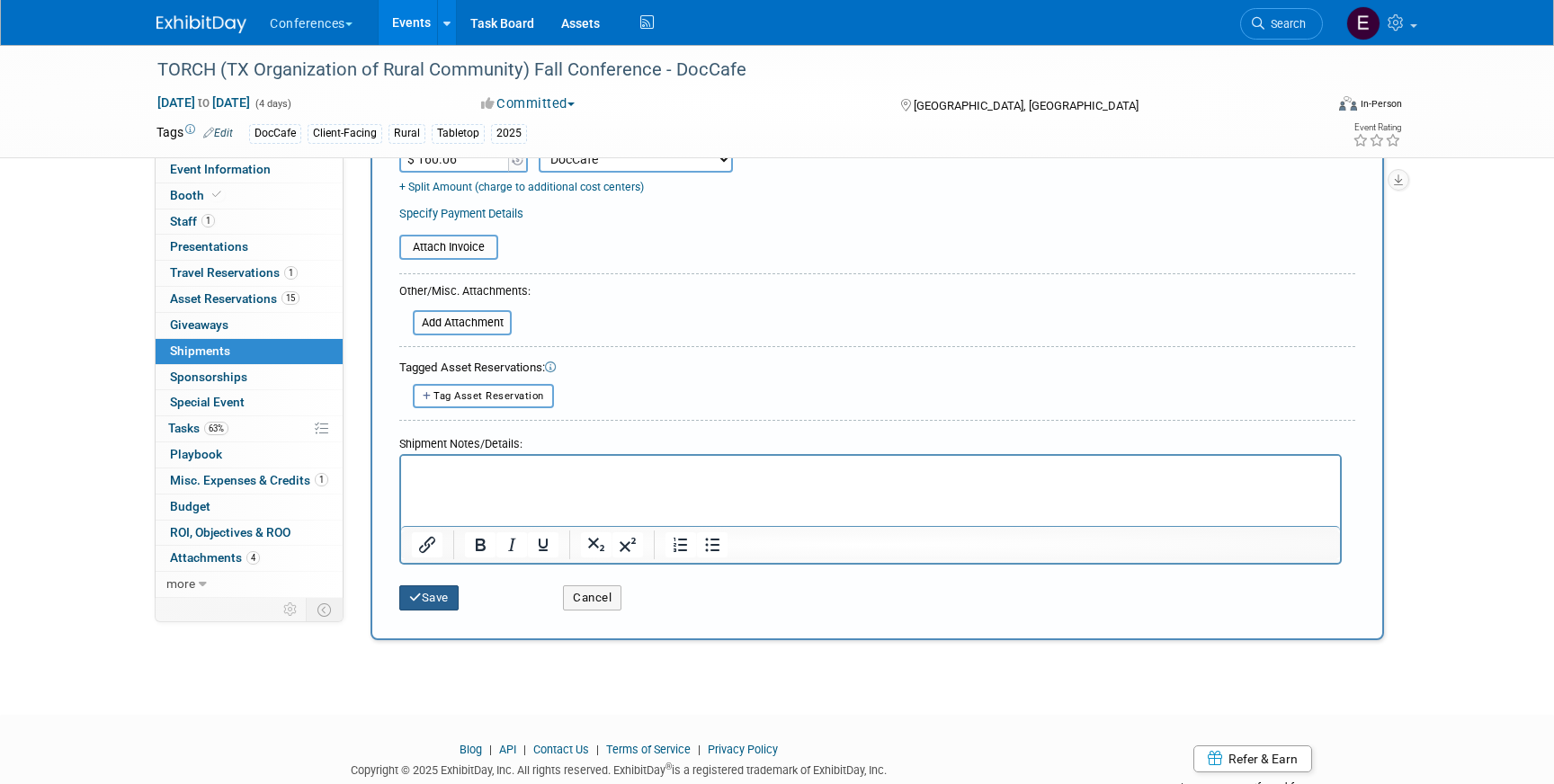
click at [426, 604] on button "Save" at bounding box center [429, 598] width 60 height 25
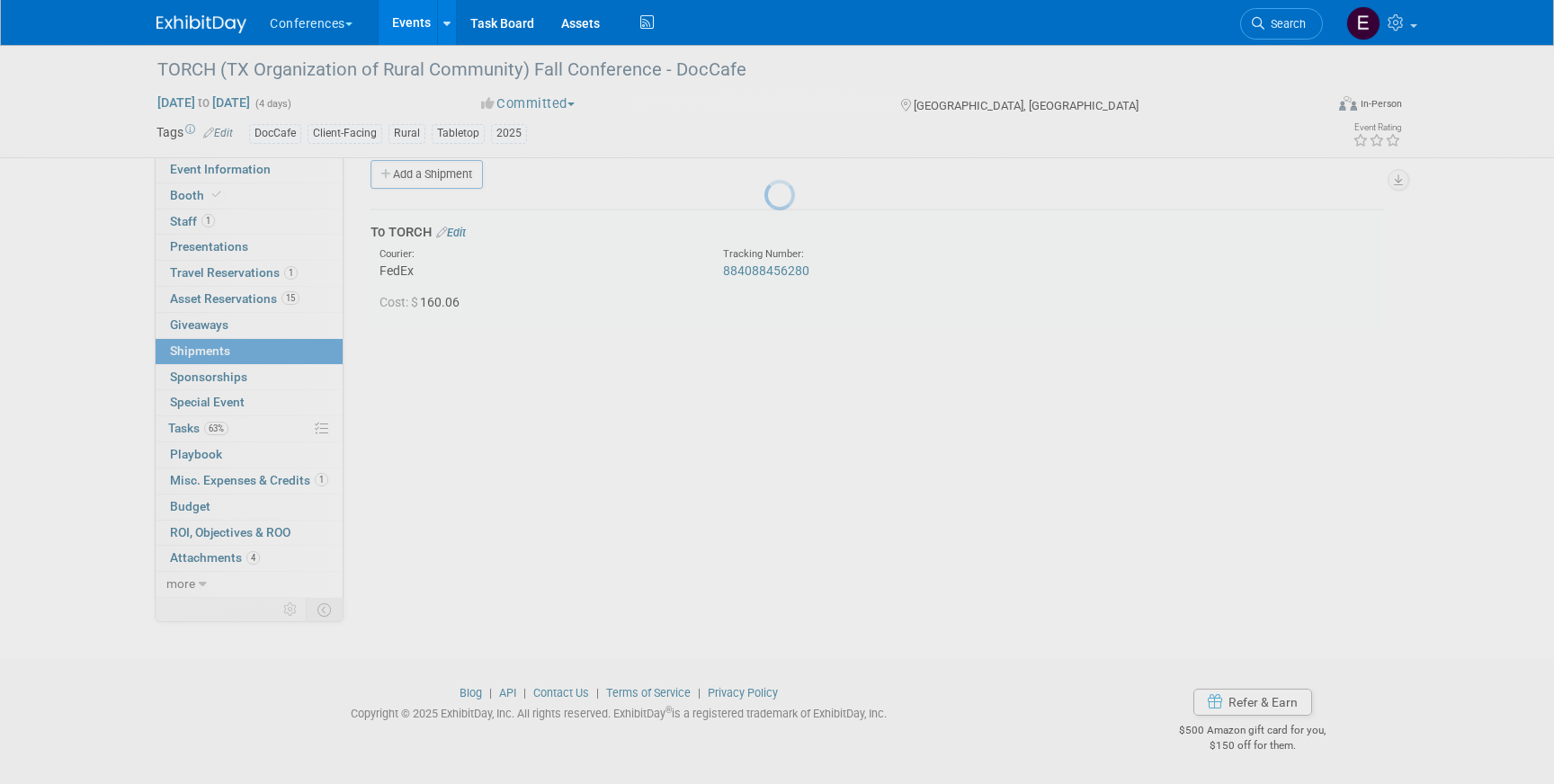
scroll to position [21, 0]
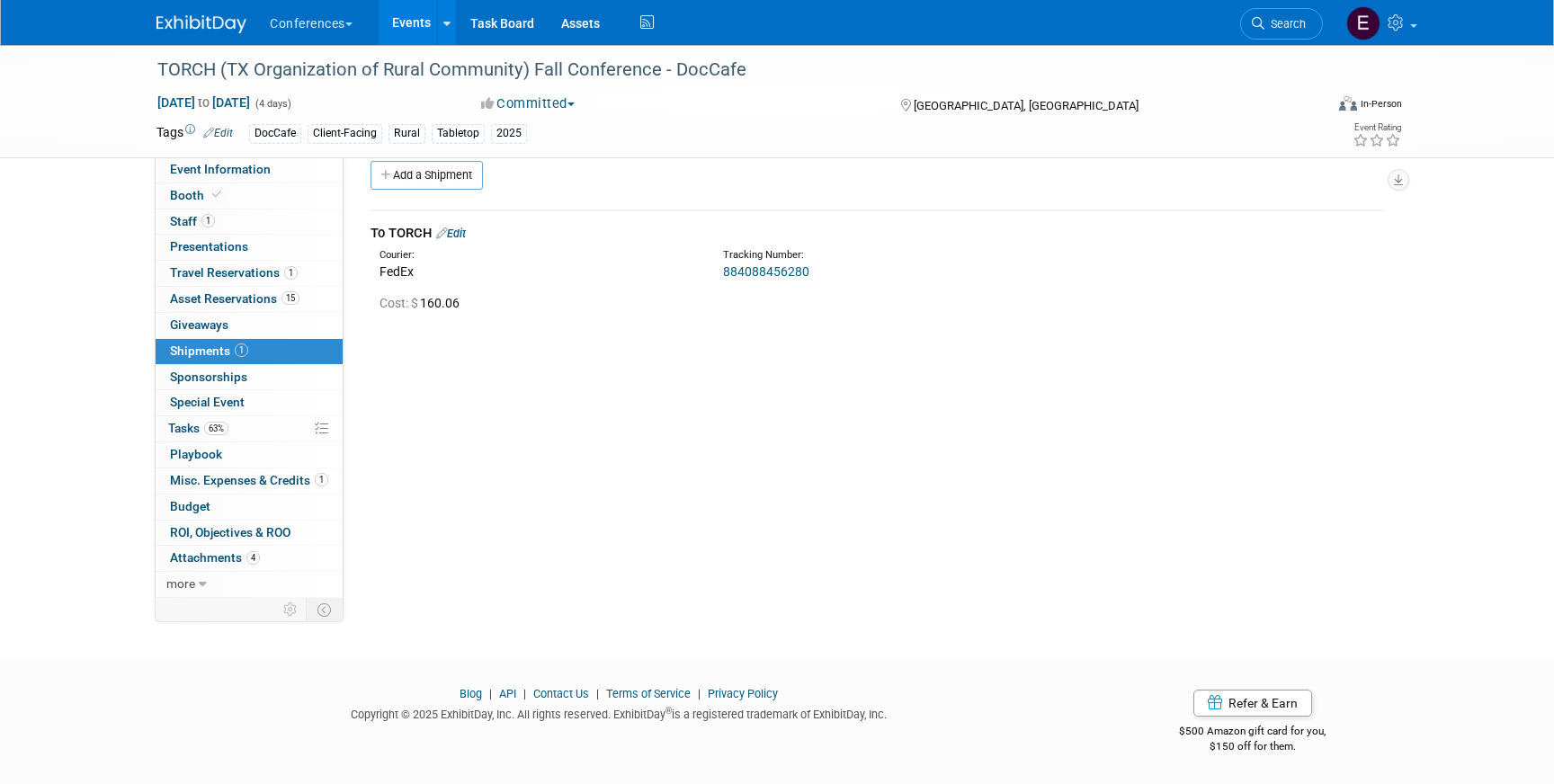
click at [747, 271] on link "884088456280" at bounding box center [766, 270] width 87 height 14
drag, startPoint x: 811, startPoint y: 273, endPoint x: 715, endPoint y: 274, distance: 96.0
click at [715, 274] on div "Tracking Number: 884088456280" at bounding box center [924, 264] width 430 height 33
copy link "884088456280"
click at [212, 438] on link "63% Tasks 63%" at bounding box center [249, 428] width 187 height 25
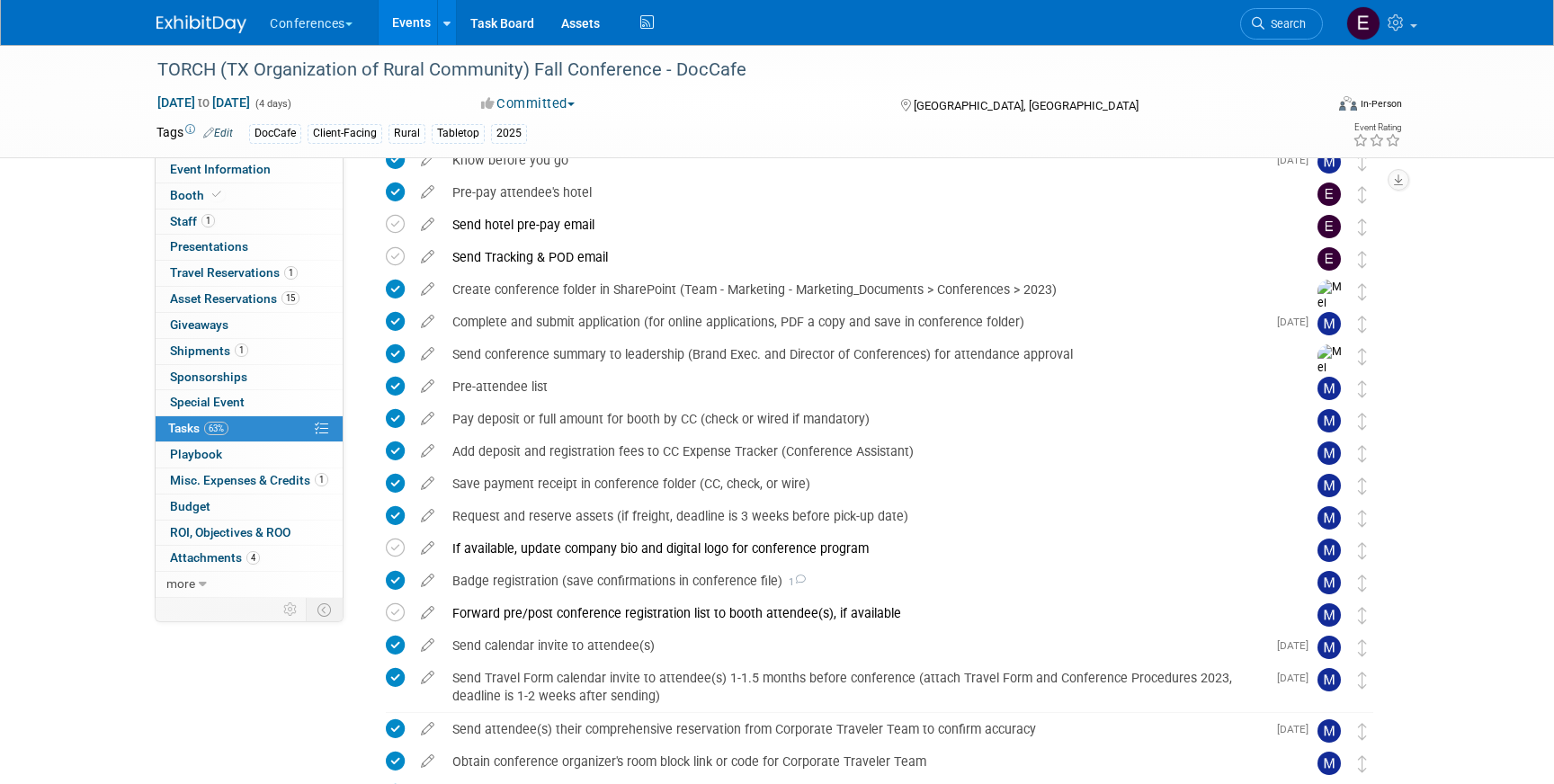
scroll to position [0, 0]
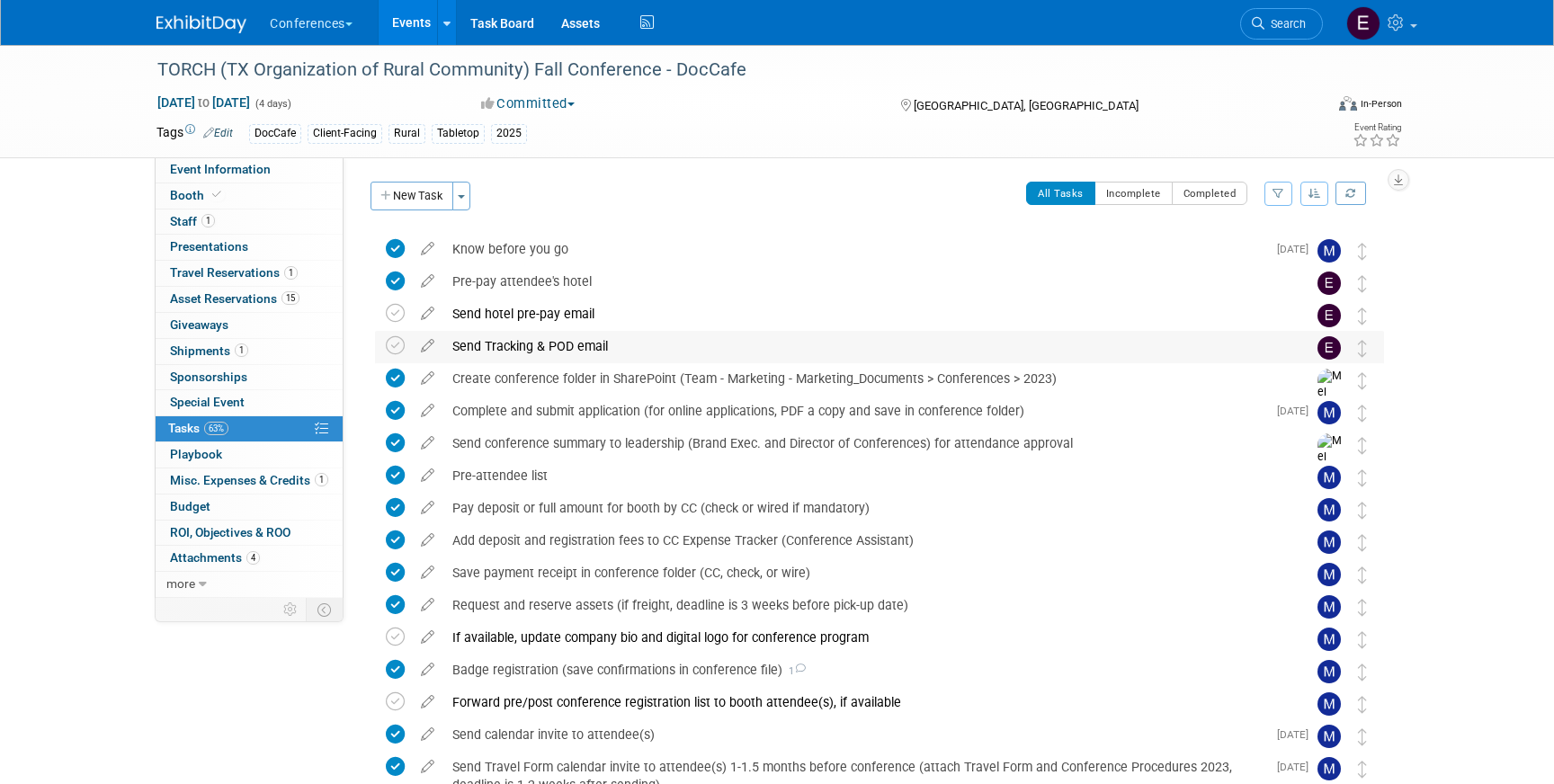
click at [603, 336] on div "Send Tracking & POD email" at bounding box center [862, 346] width 838 height 31
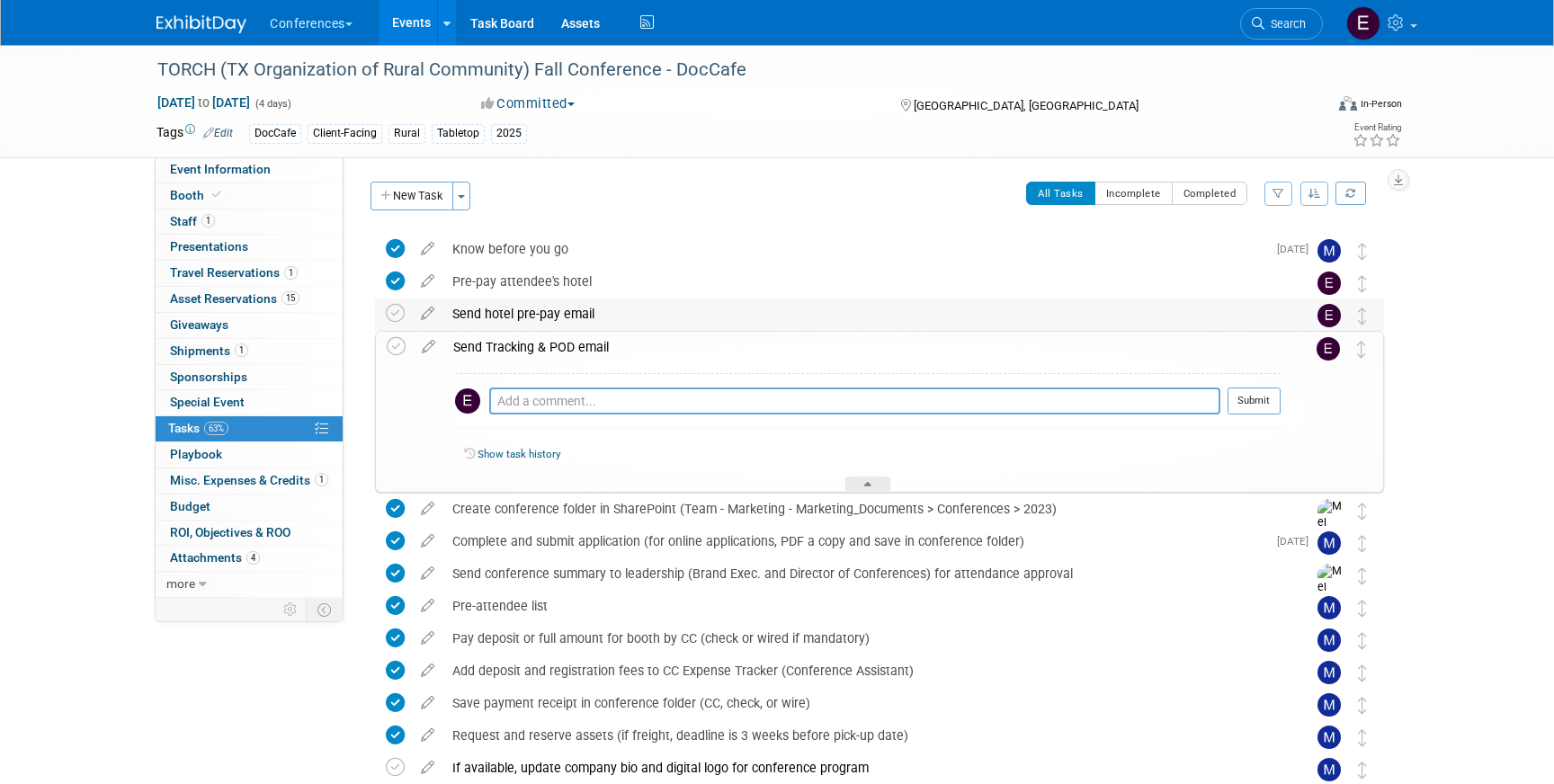
click at [585, 318] on div "Send hotel pre-pay email" at bounding box center [862, 313] width 838 height 31
